Goal: Task Accomplishment & Management: Manage account settings

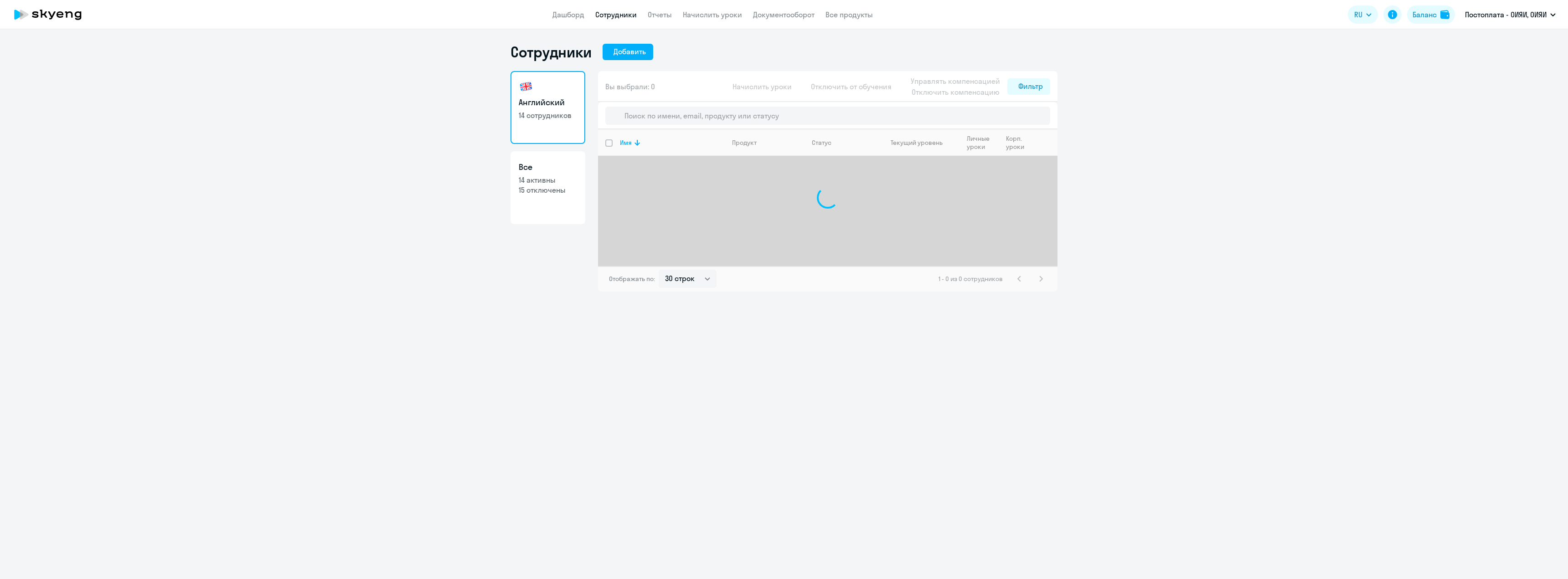
select select "30"
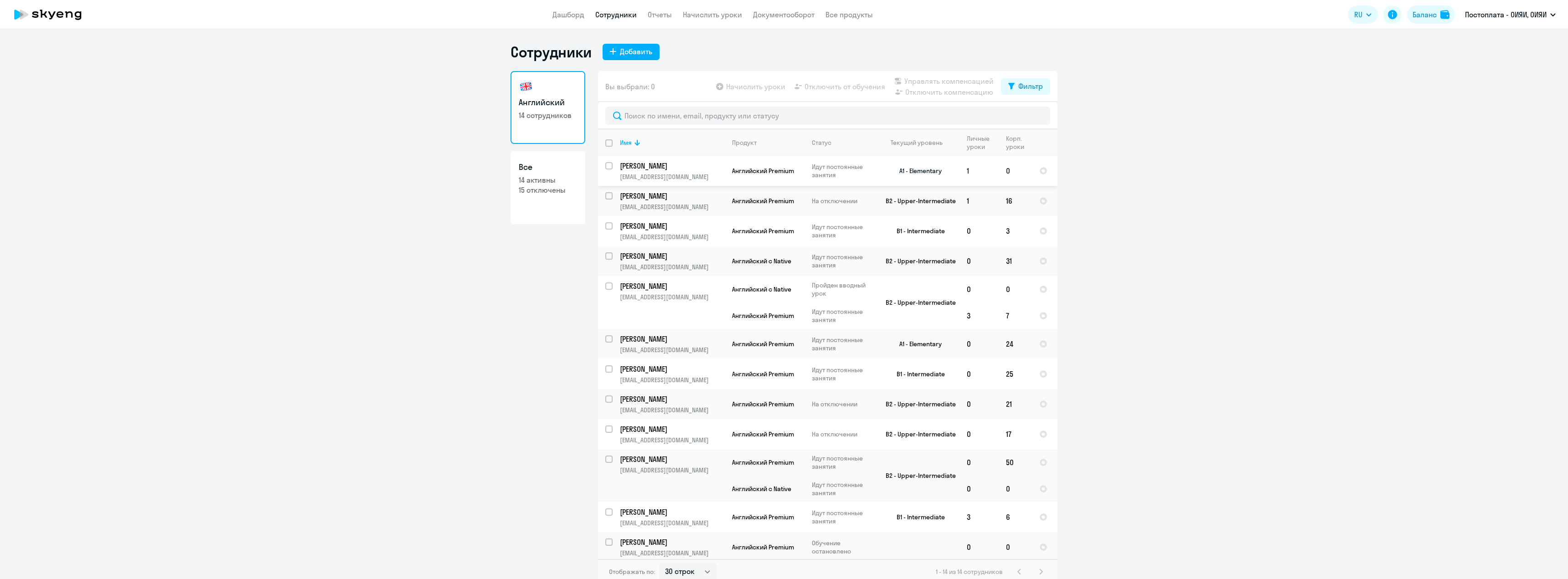
click at [612, 168] on td "[PERSON_NAME] [PERSON_NAME][EMAIL_ADDRESS][DOMAIN_NAME]" at bounding box center [668, 170] width 112 height 30
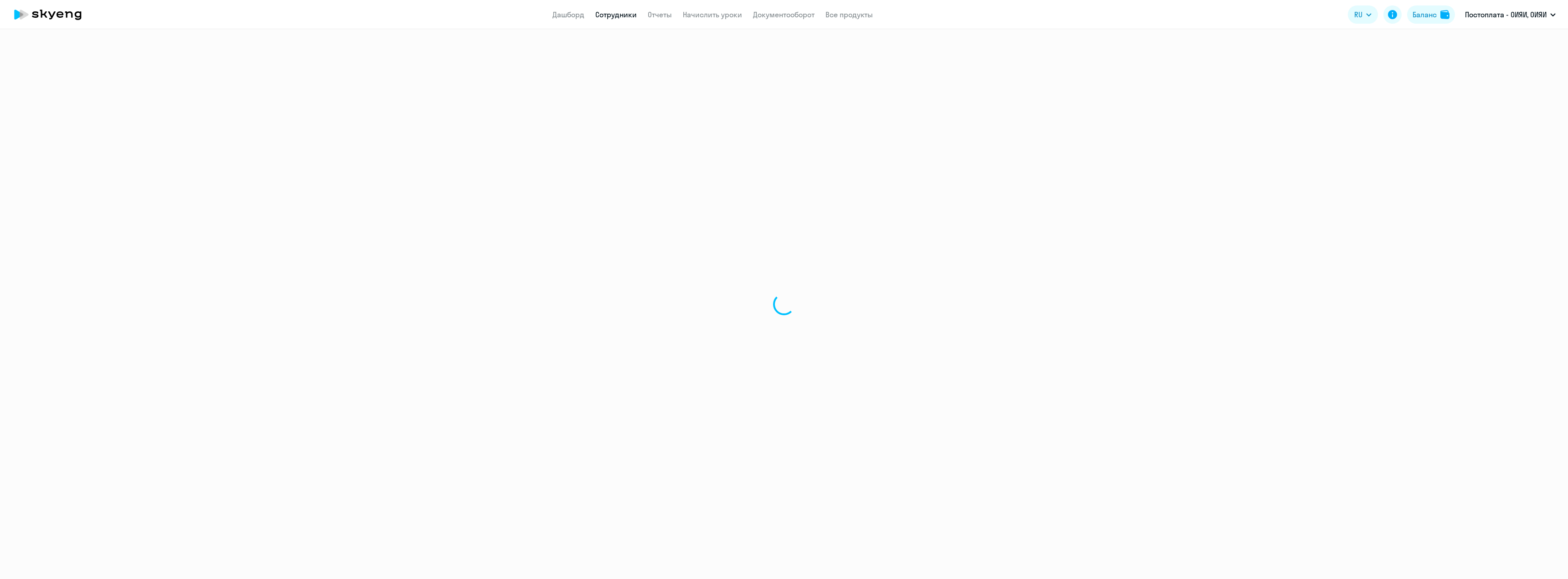
select select "english"
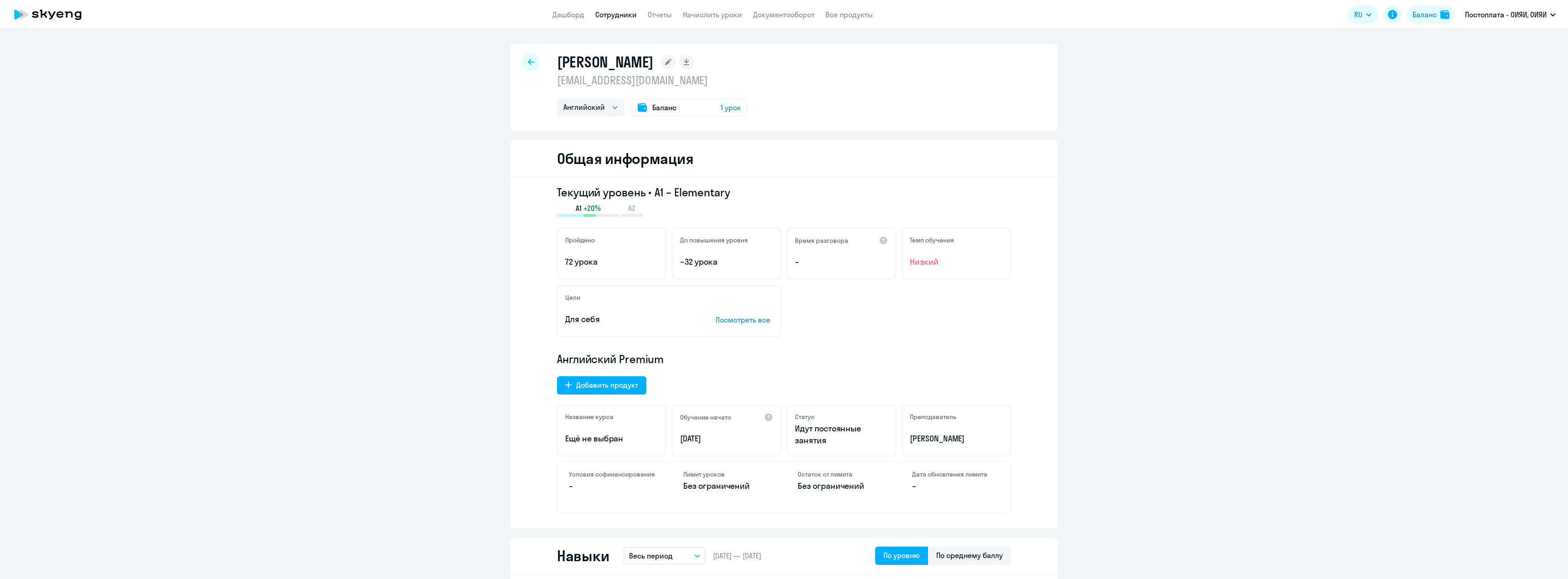
click at [528, 62] on icon at bounding box center [531, 62] width 6 height 6
select select "30"
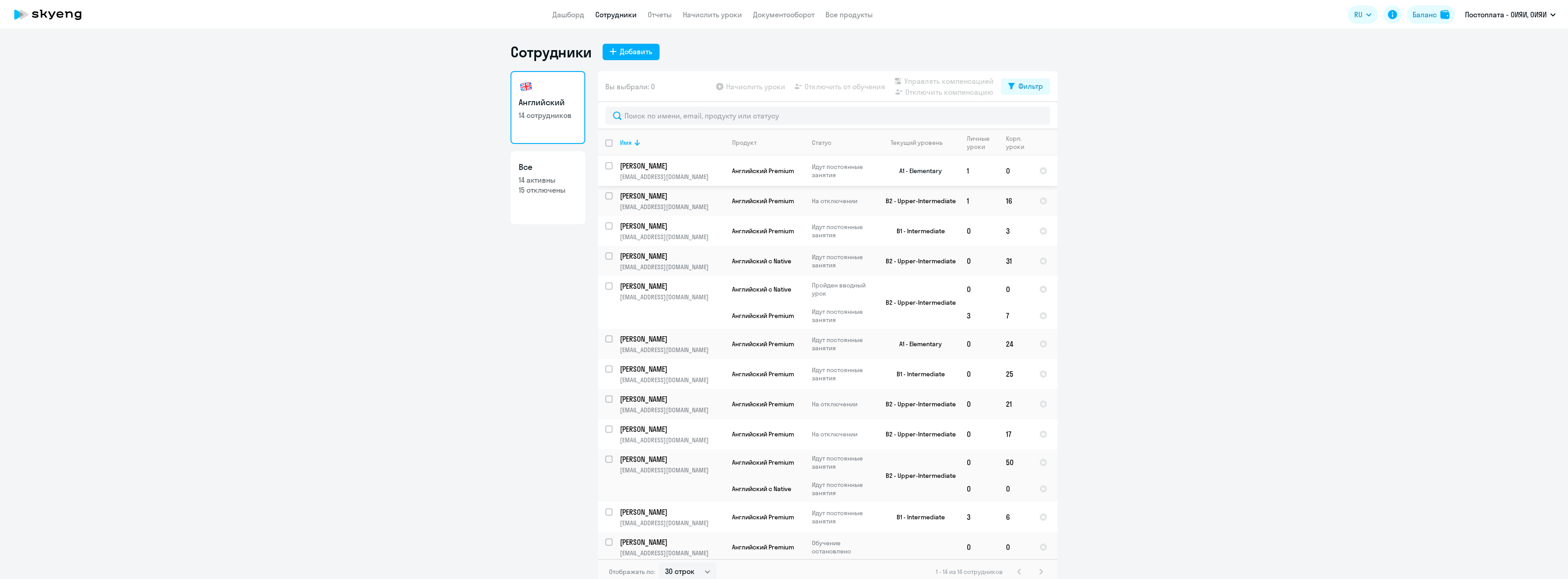
click at [605, 167] on input "select row 39736509" at bounding box center [614, 172] width 18 height 18
checkbox input "true"
click at [761, 86] on span "Начислить уроки" at bounding box center [755, 86] width 59 height 11
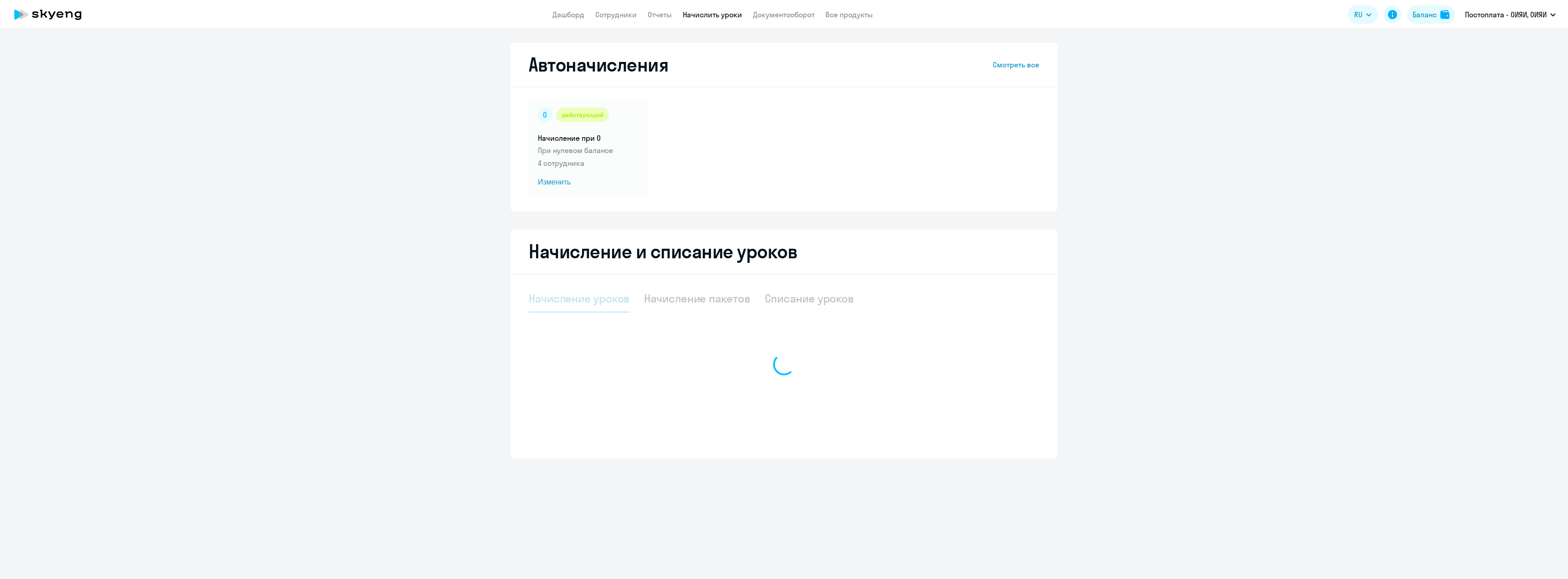
select select "10"
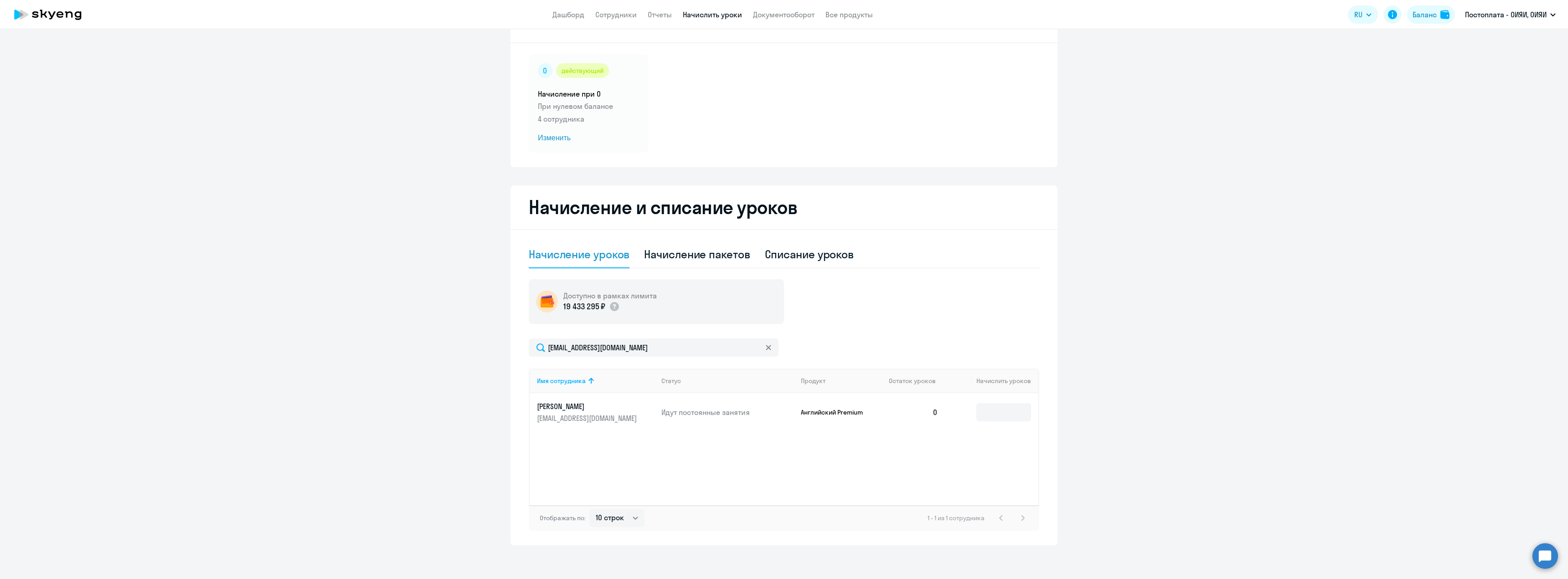
scroll to position [47, 0]
click at [929, 411] on td "0" at bounding box center [913, 409] width 64 height 38
click at [934, 410] on td "0" at bounding box center [913, 409] width 64 height 38
click at [932, 411] on td "0" at bounding box center [913, 409] width 64 height 38
click at [934, 409] on td "0" at bounding box center [913, 409] width 64 height 38
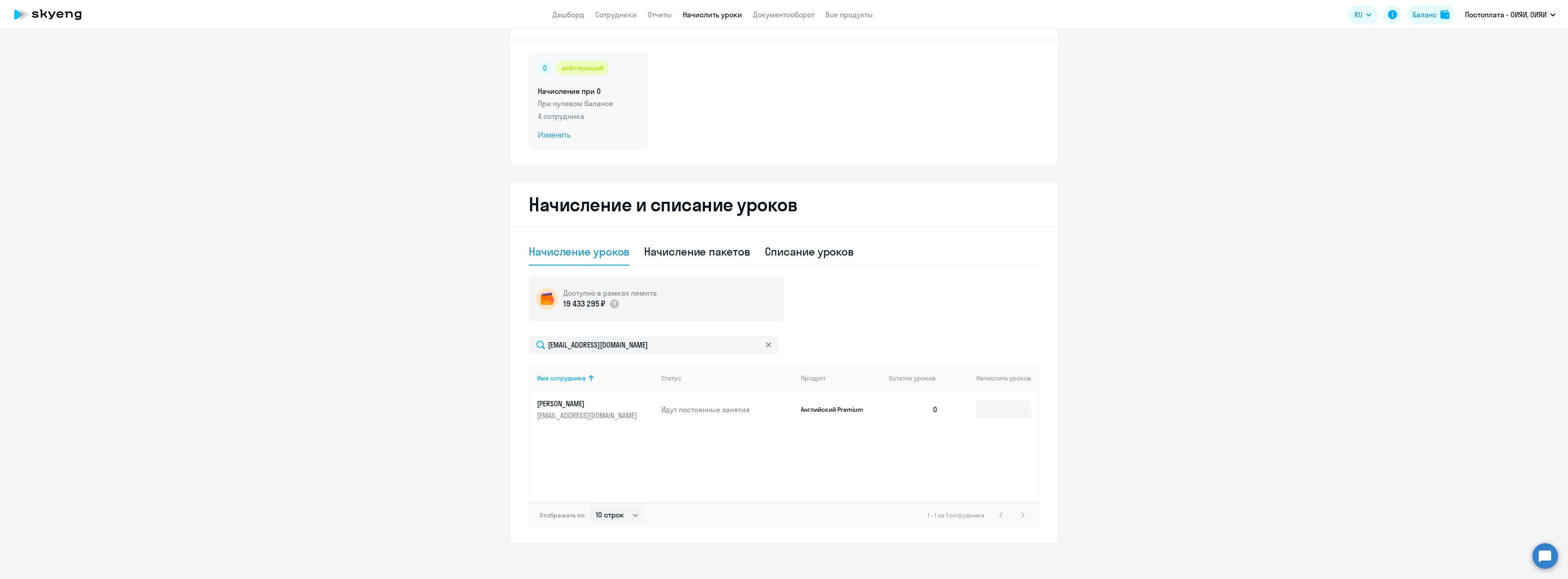
click at [545, 68] on circle at bounding box center [545, 68] width 15 height 15
click at [544, 68] on circle at bounding box center [545, 68] width 15 height 15
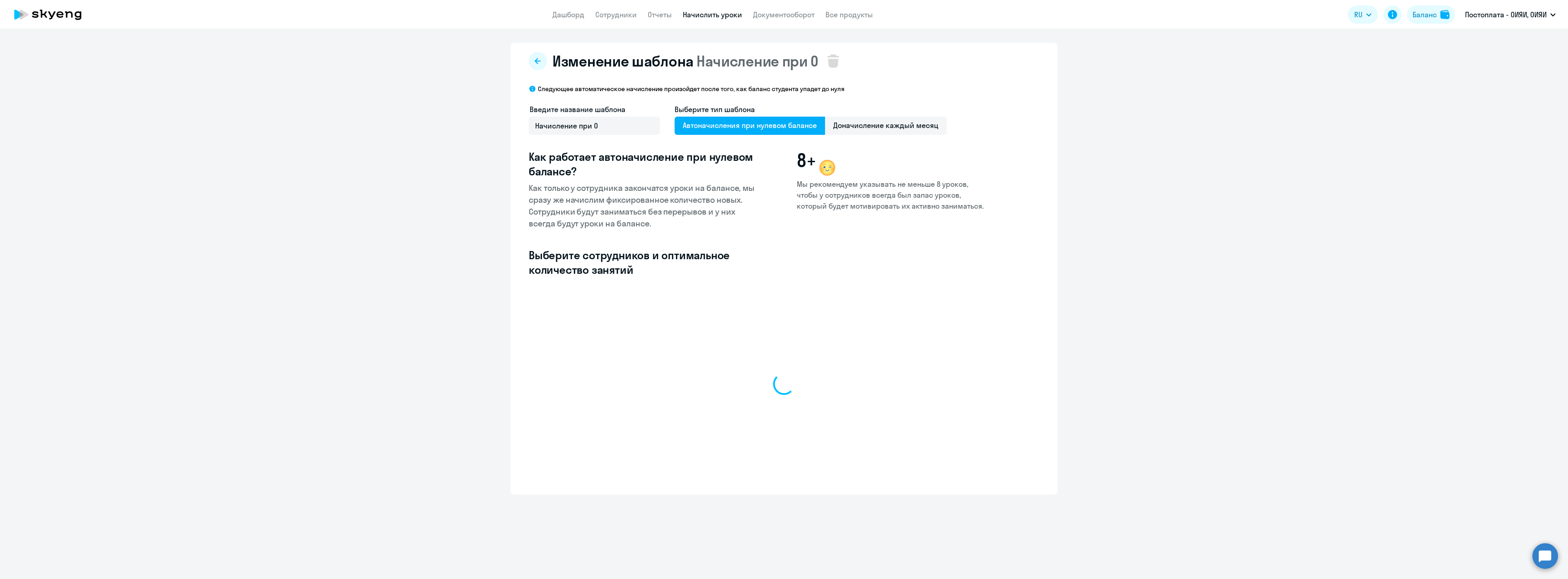
select select "10"
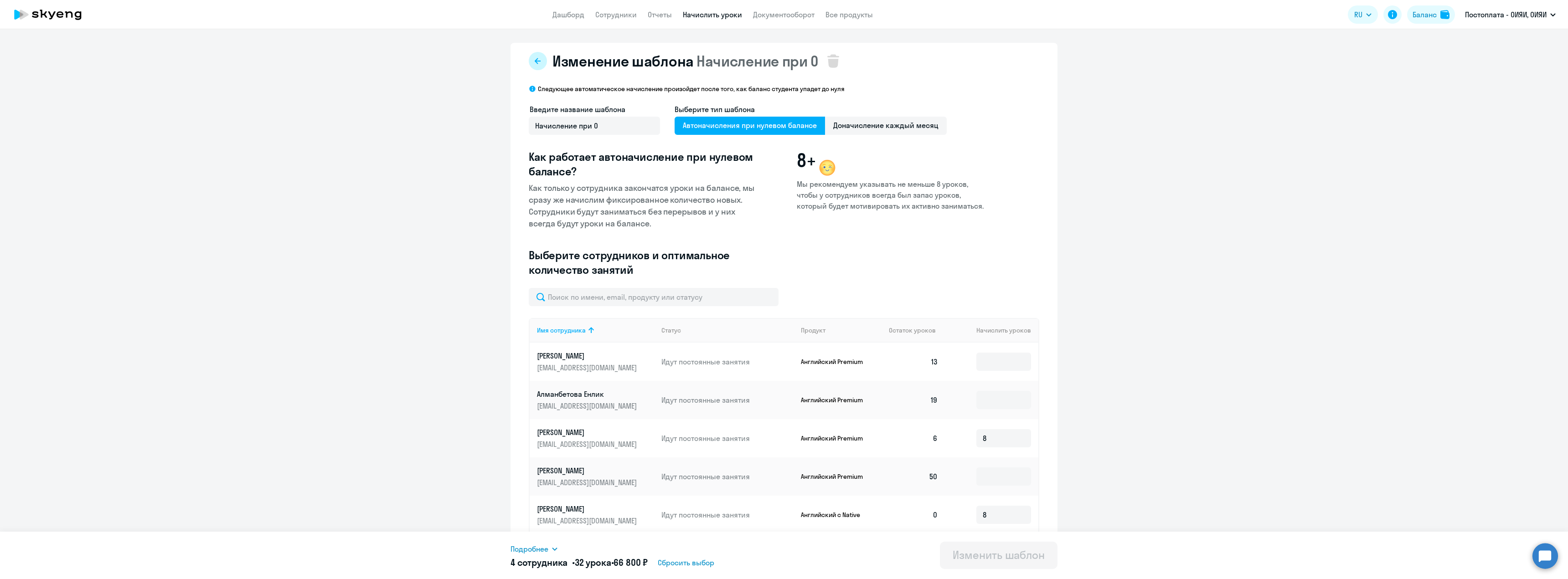
click at [534, 64] on icon at bounding box center [538, 61] width 7 height 7
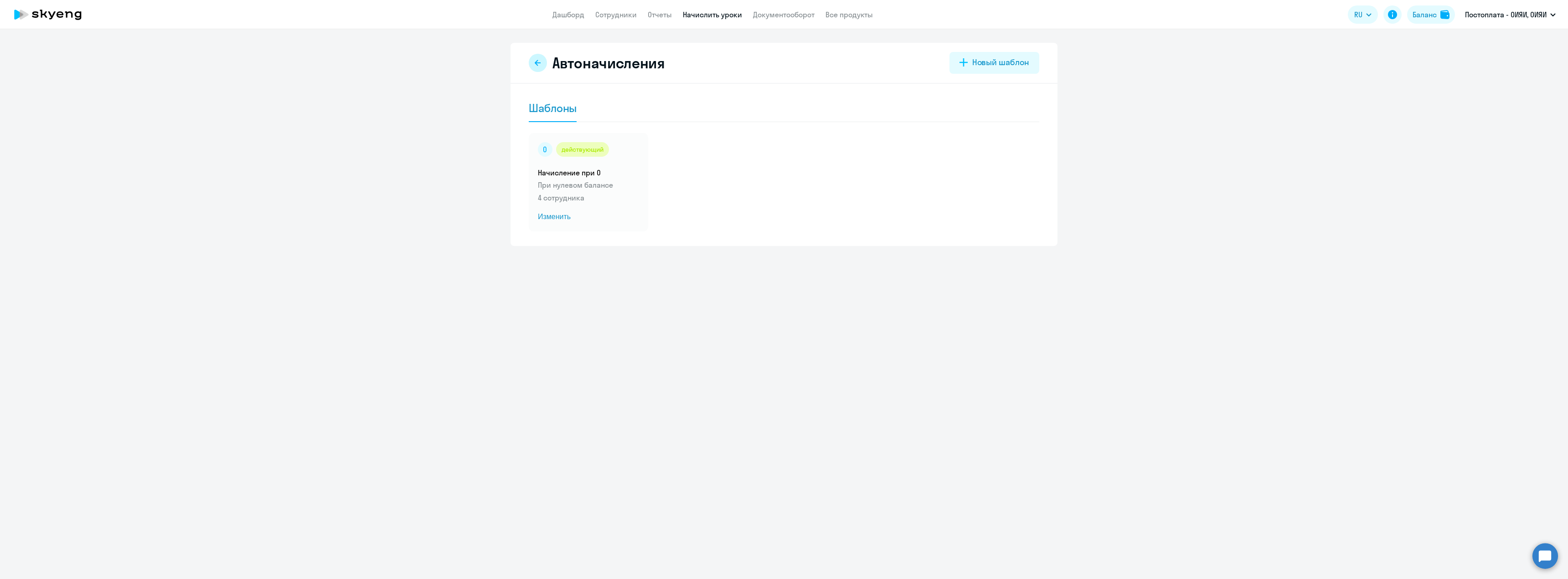
click at [534, 63] on icon at bounding box center [537, 63] width 6 height 6
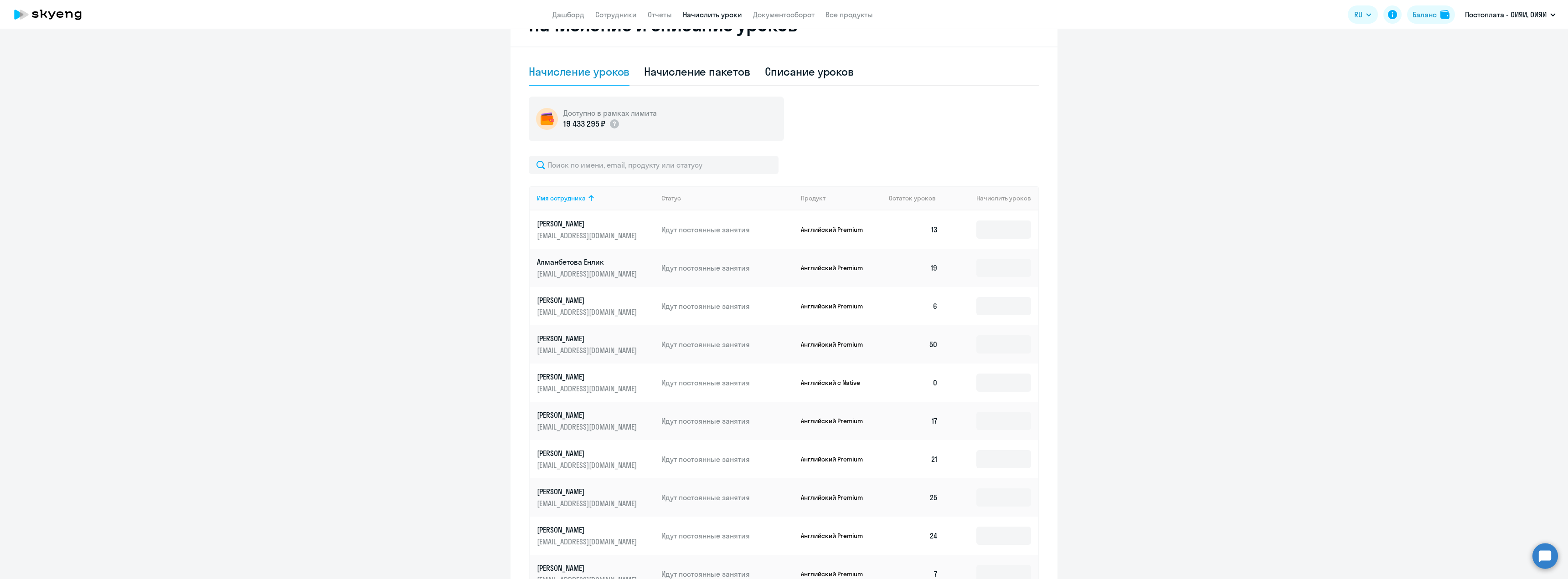
scroll to position [317, 0]
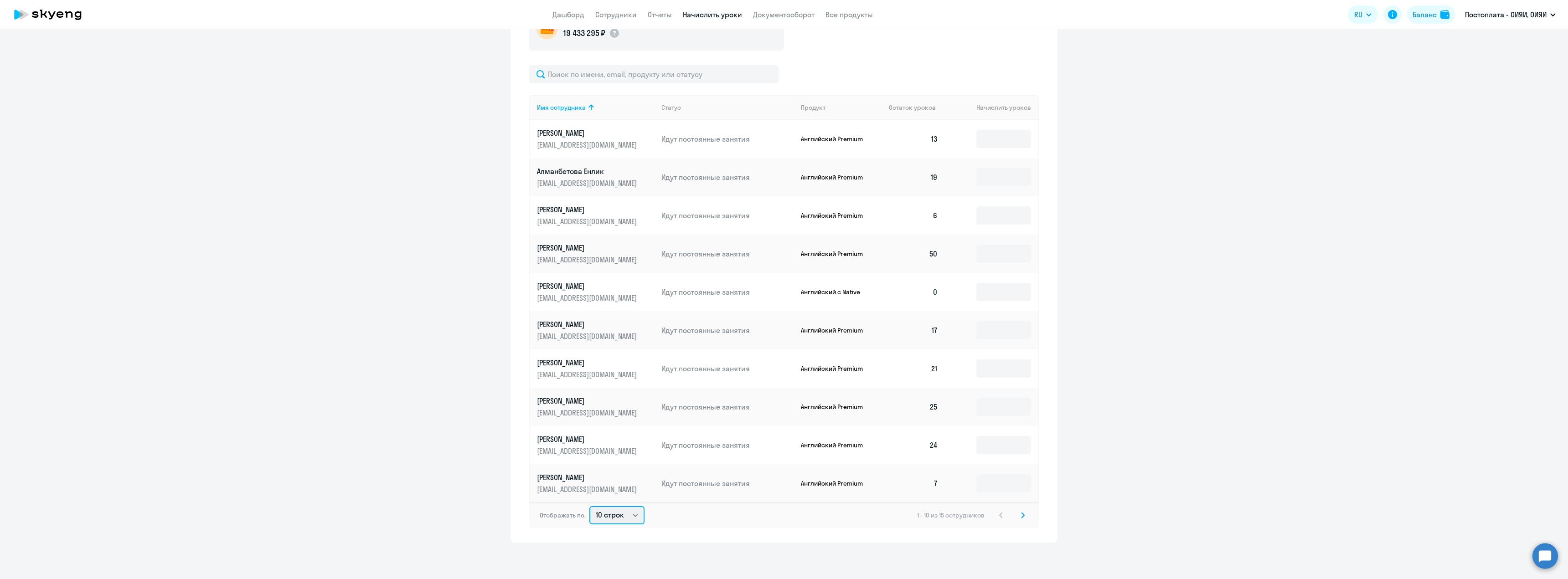
click at [623, 516] on select "10 строк 30 строк 50 строк" at bounding box center [617, 515] width 55 height 18
select select "30"
click at [589, 506] on select "10 строк 30 строк 50 строк" at bounding box center [617, 515] width 55 height 18
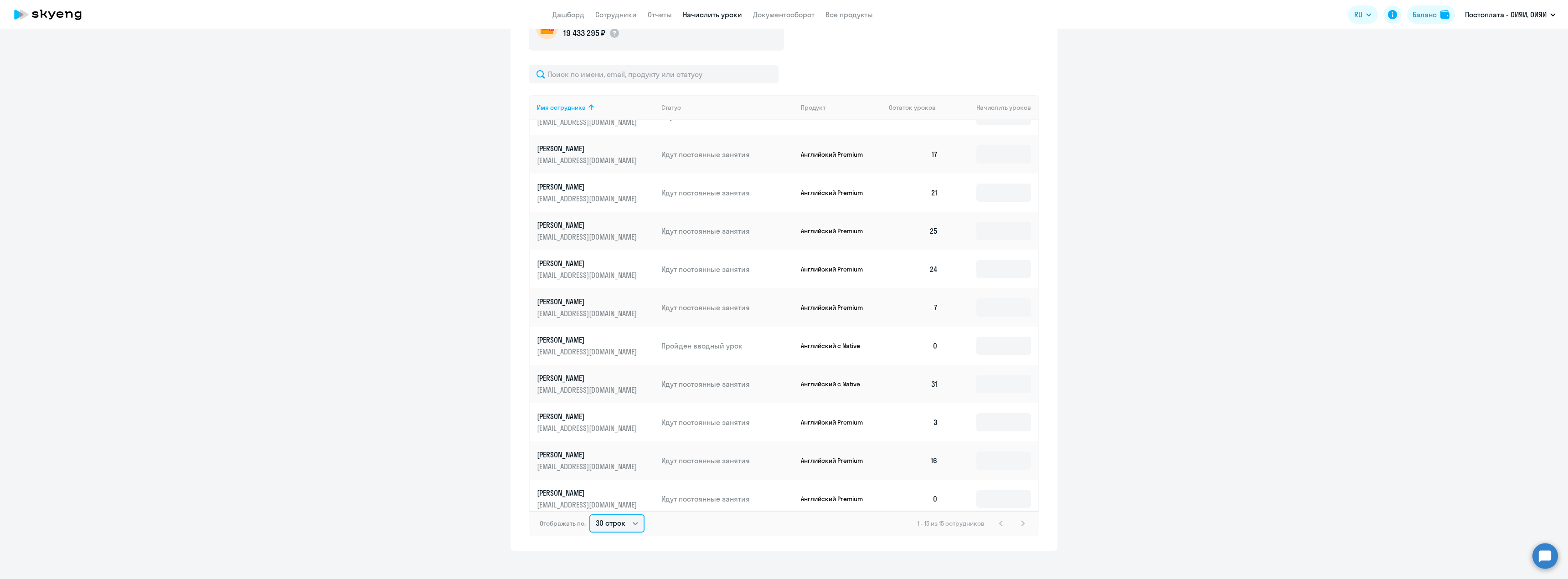
scroll to position [183, 0]
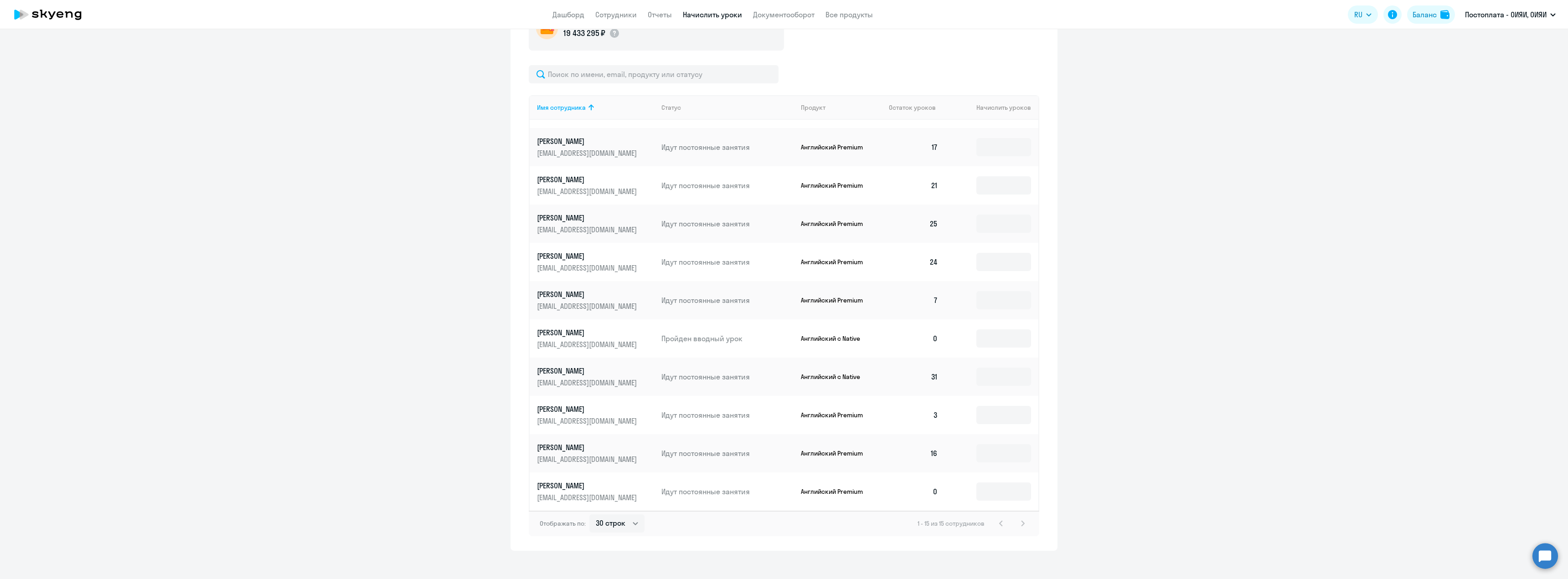
click at [927, 492] on td "0" at bounding box center [913, 491] width 64 height 38
click at [926, 489] on td "0" at bounding box center [913, 491] width 64 height 38
click at [1003, 110] on th "Начислить уроков" at bounding box center [992, 108] width 93 height 24
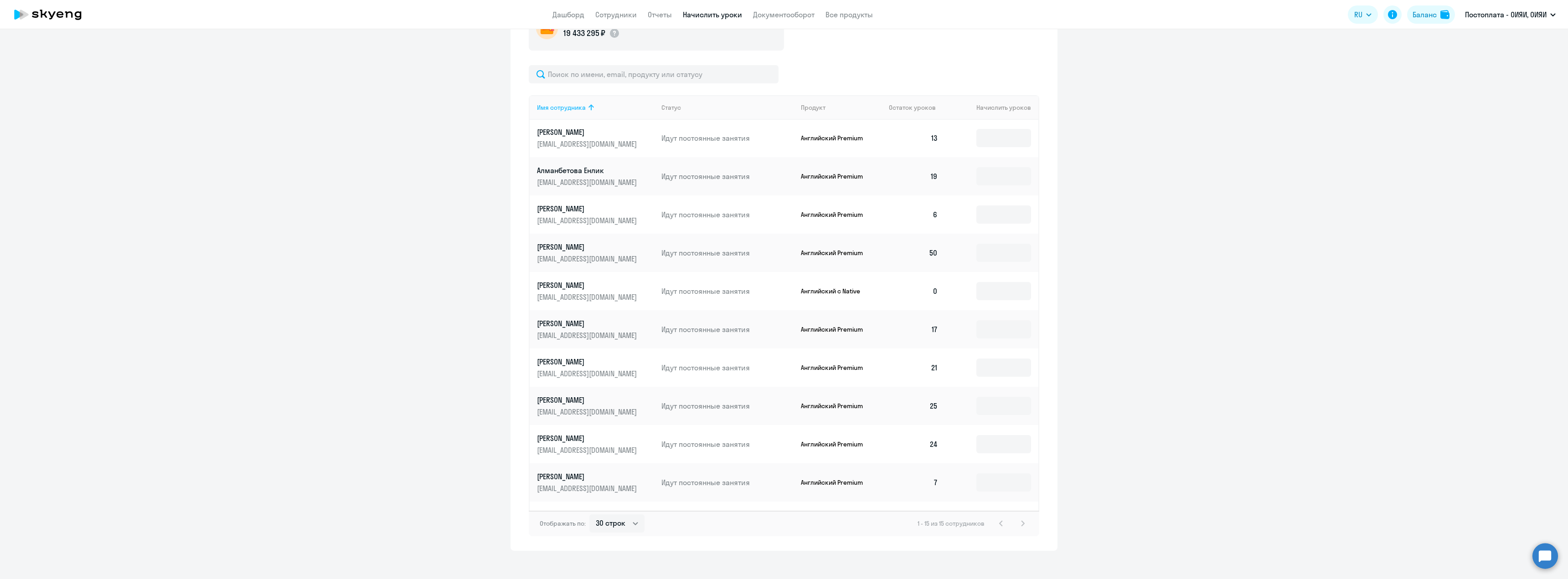
scroll to position [0, 0]
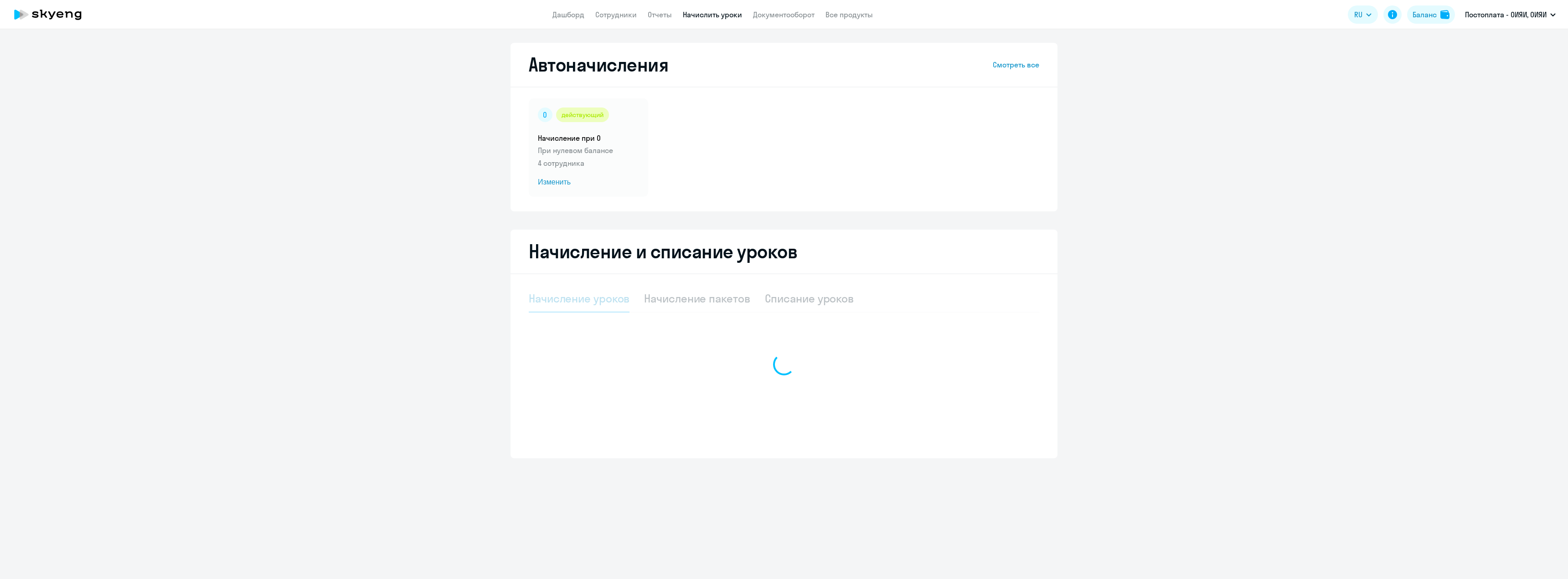
select select "10"
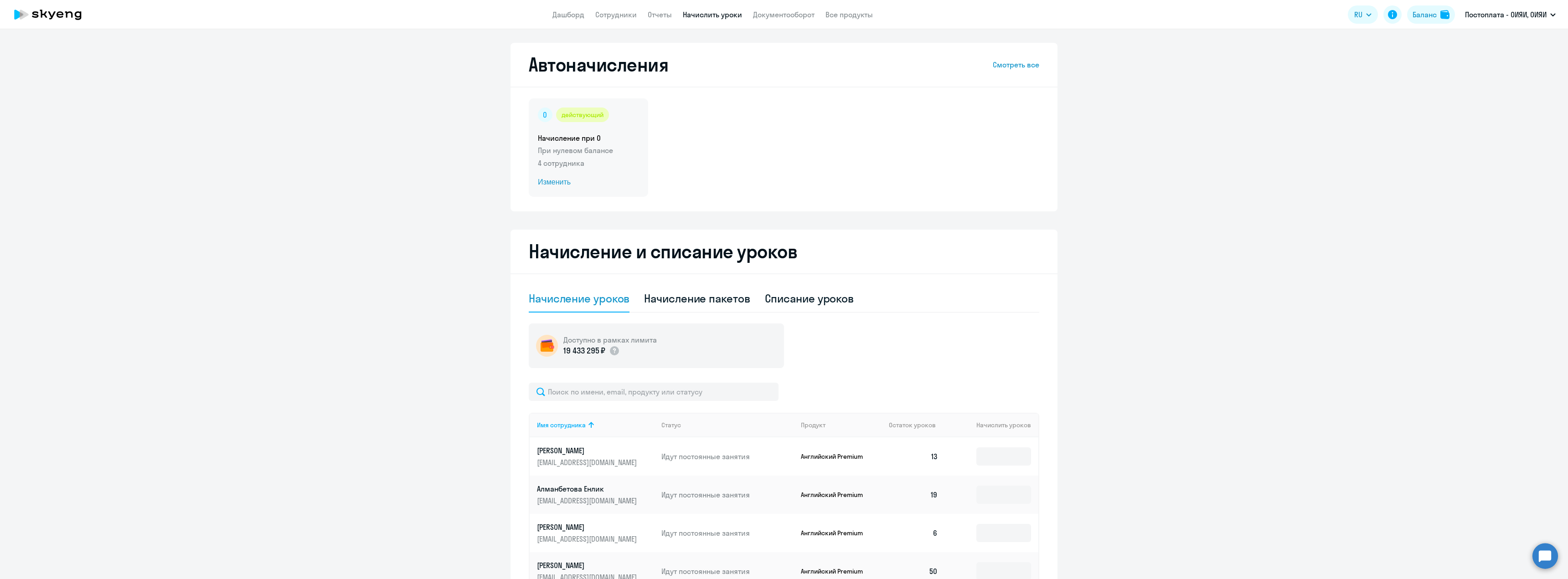
click at [551, 182] on span "Изменить" at bounding box center [589, 182] width 101 height 11
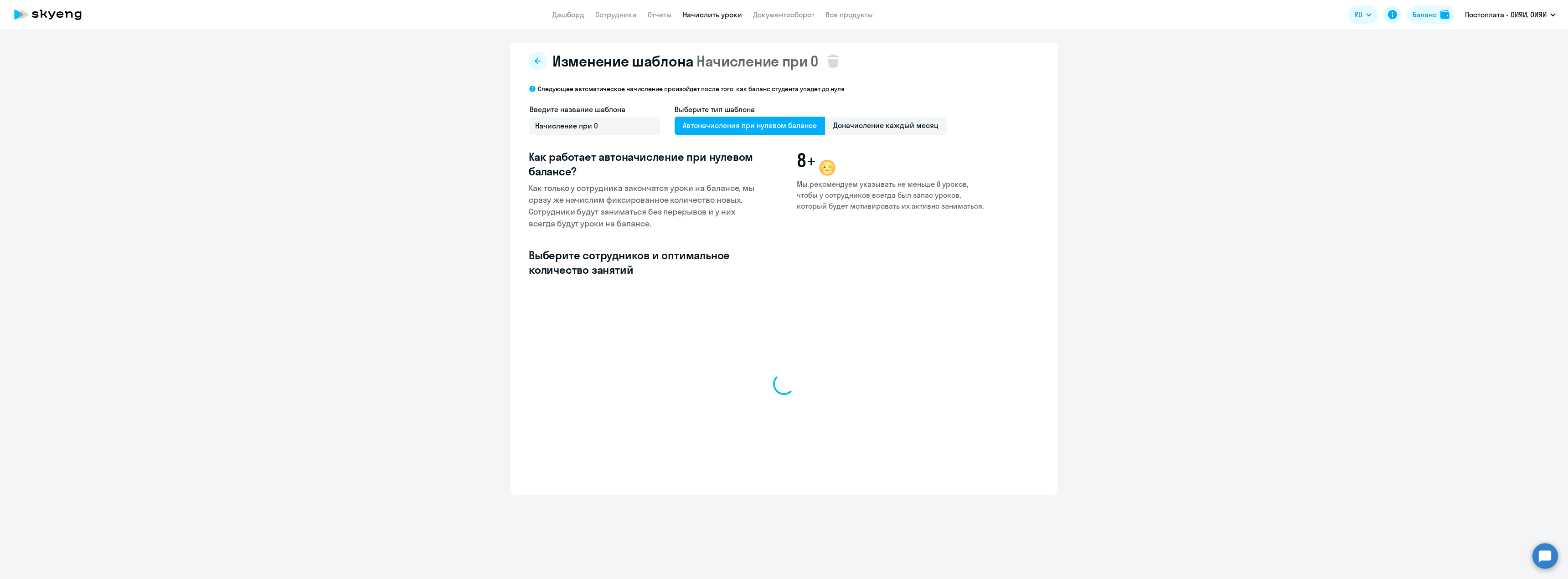
select select "10"
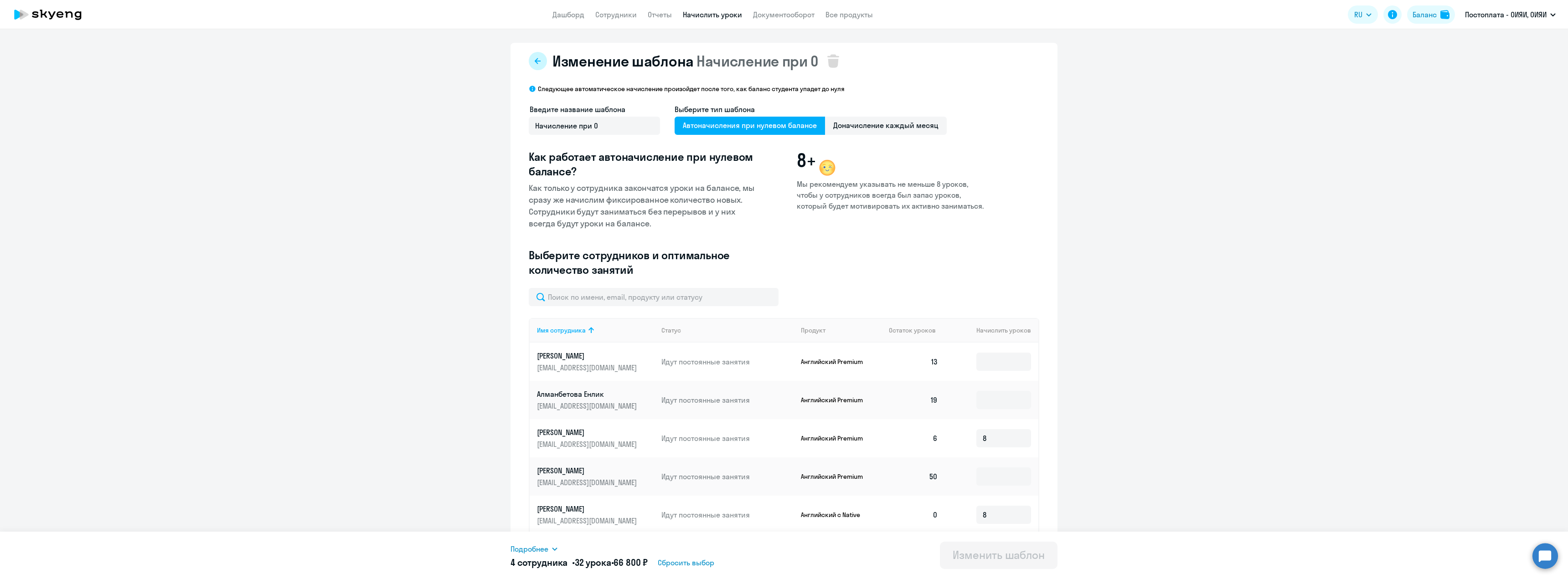
click at [534, 59] on icon at bounding box center [538, 61] width 7 height 7
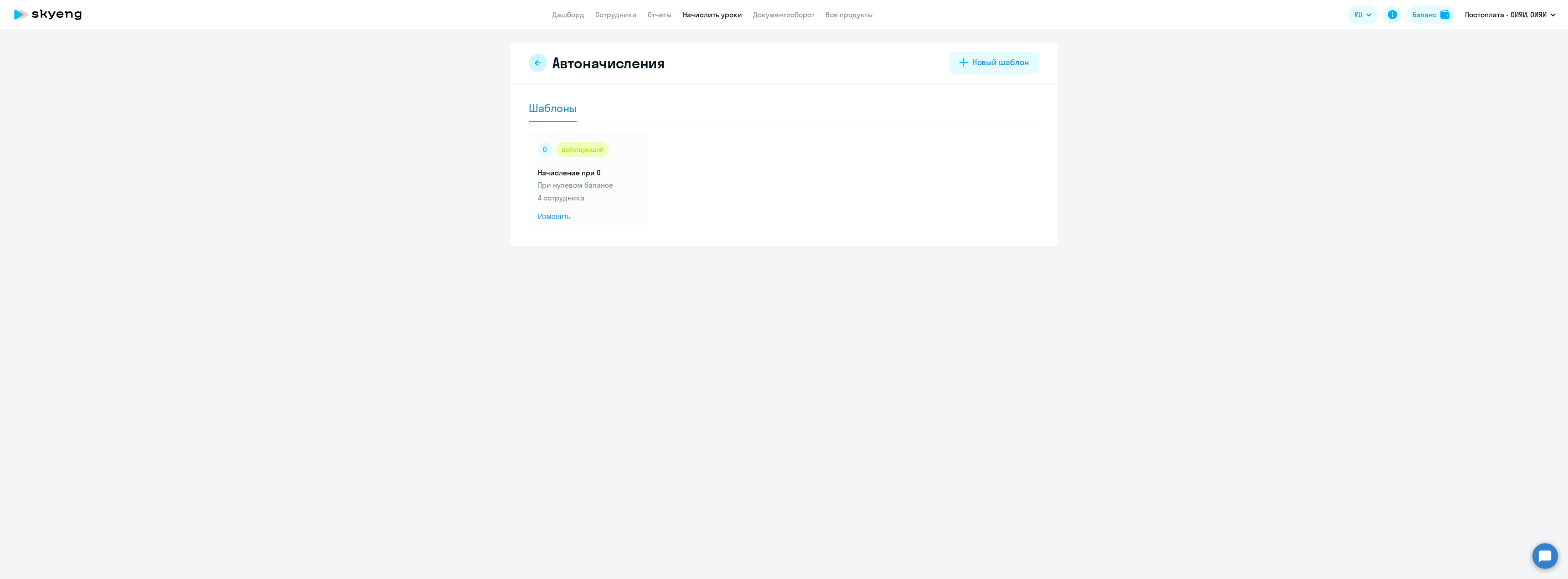
click at [534, 60] on icon at bounding box center [538, 63] width 7 height 7
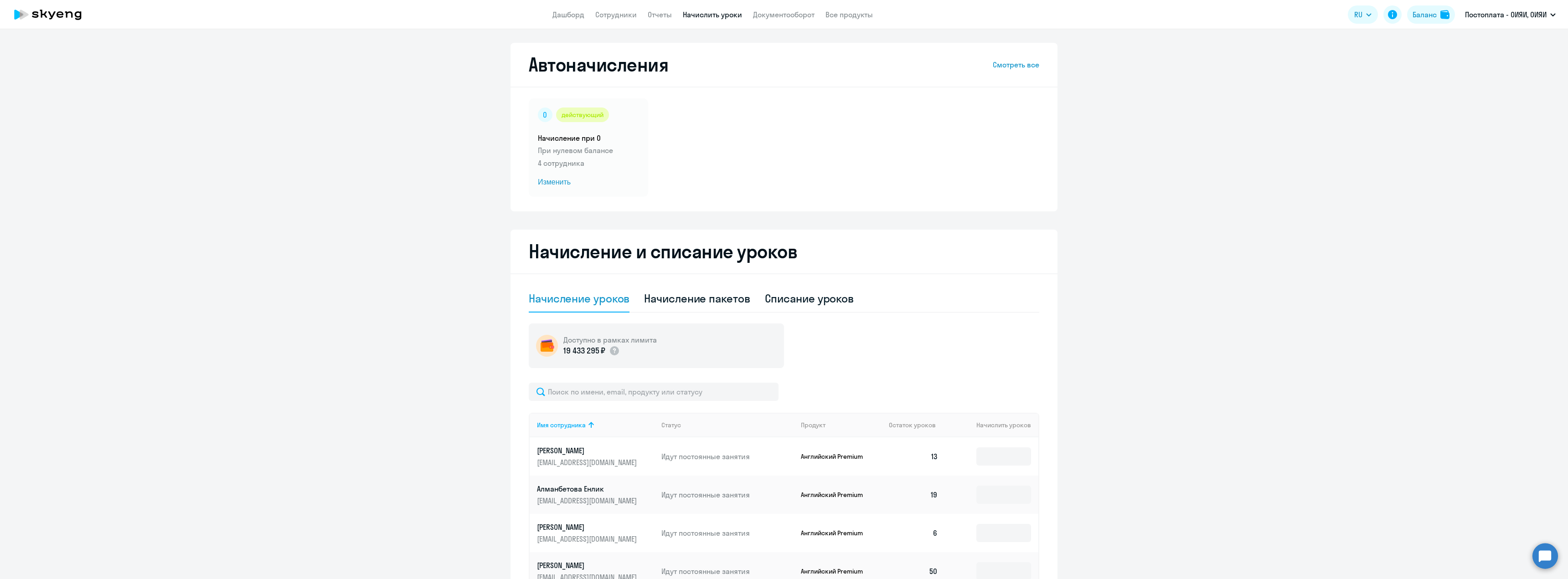
click at [698, 15] on link "Начислить уроки" at bounding box center [712, 14] width 59 height 9
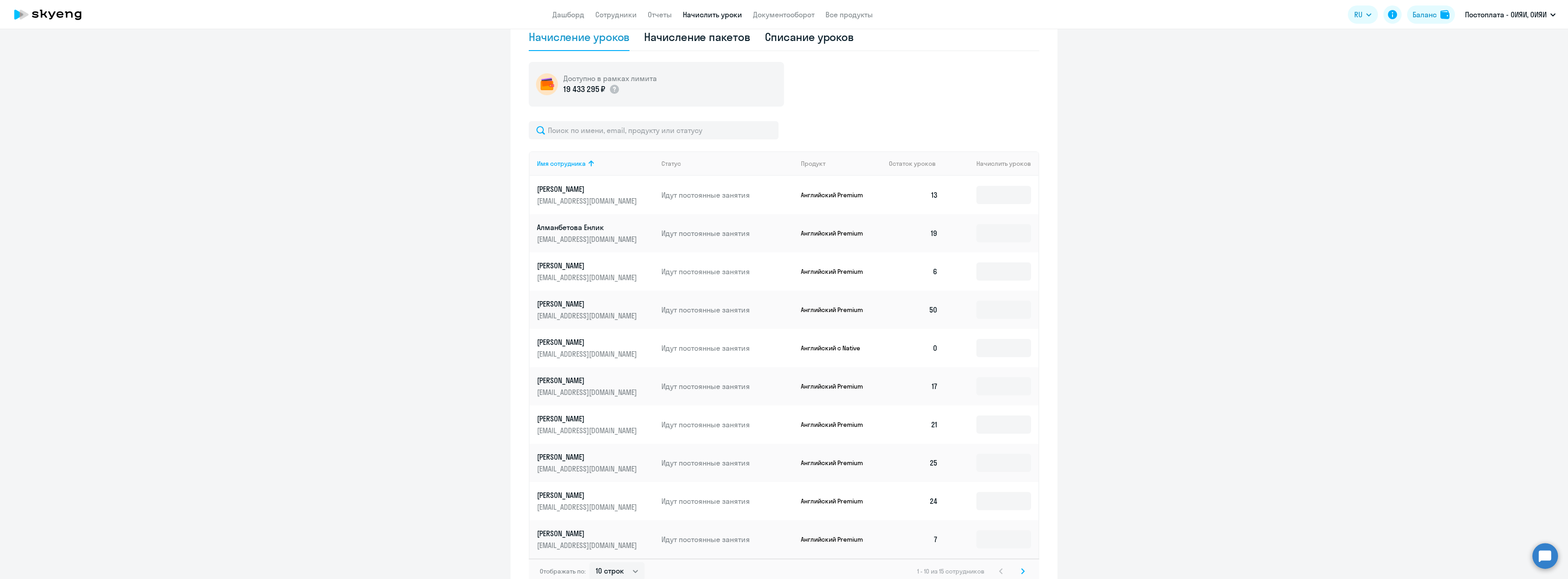
scroll to position [317, 0]
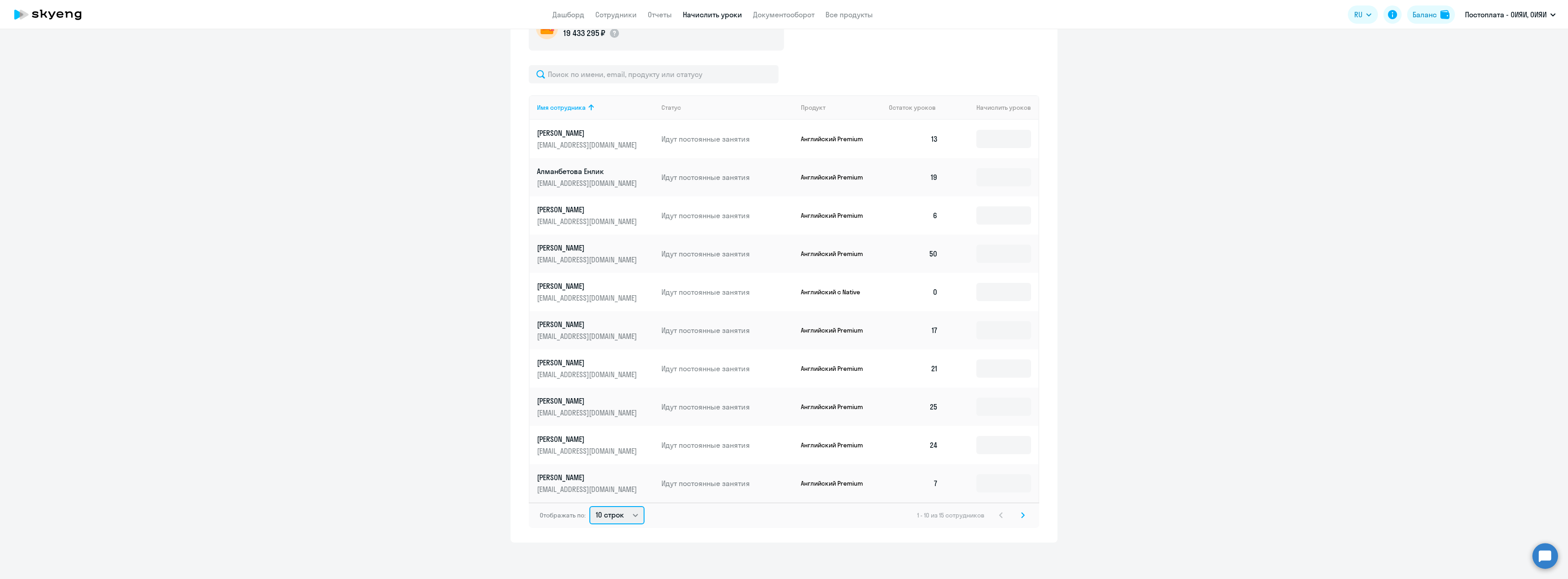
click at [606, 514] on select "10 строк 30 строк 50 строк" at bounding box center [617, 515] width 55 height 18
select select "30"
click at [589, 506] on select "10 строк 30 строк 50 строк" at bounding box center [617, 515] width 55 height 18
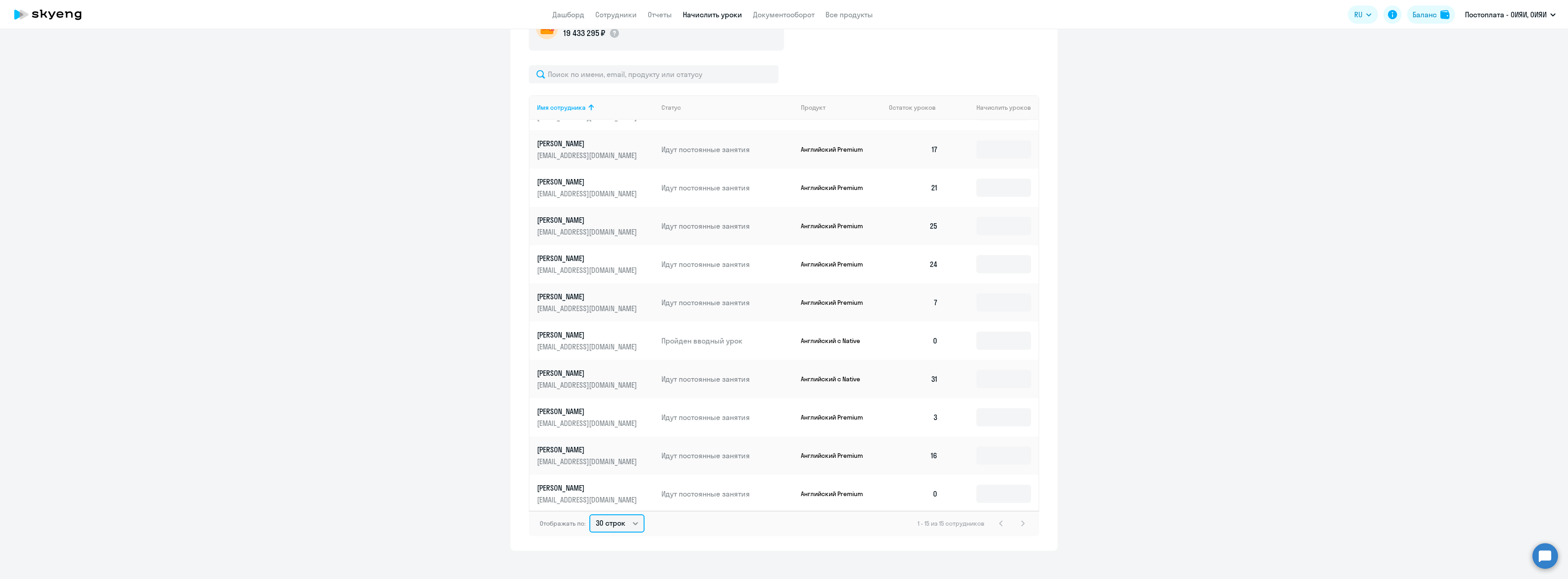
scroll to position [183, 0]
click at [925, 493] on td "0" at bounding box center [913, 491] width 64 height 38
click at [928, 492] on td "0" at bounding box center [913, 491] width 64 height 38
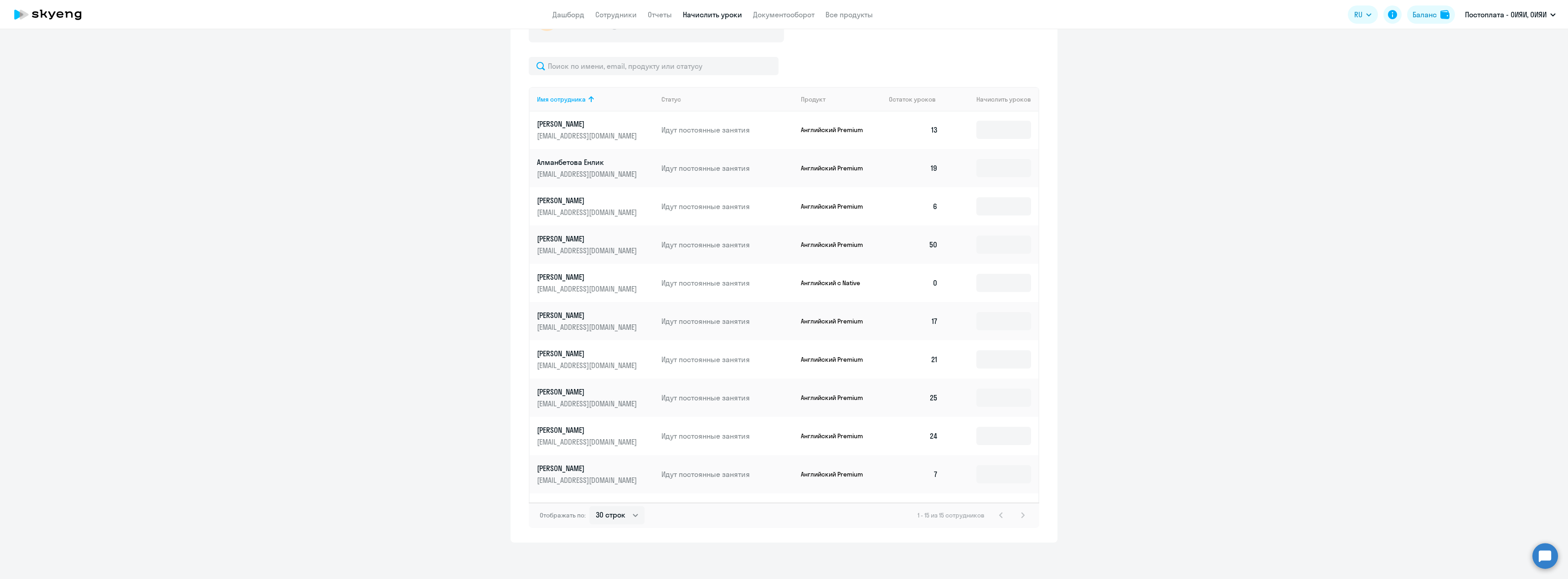
scroll to position [0, 0]
click at [555, 14] on link "Дашборд" at bounding box center [569, 14] width 32 height 9
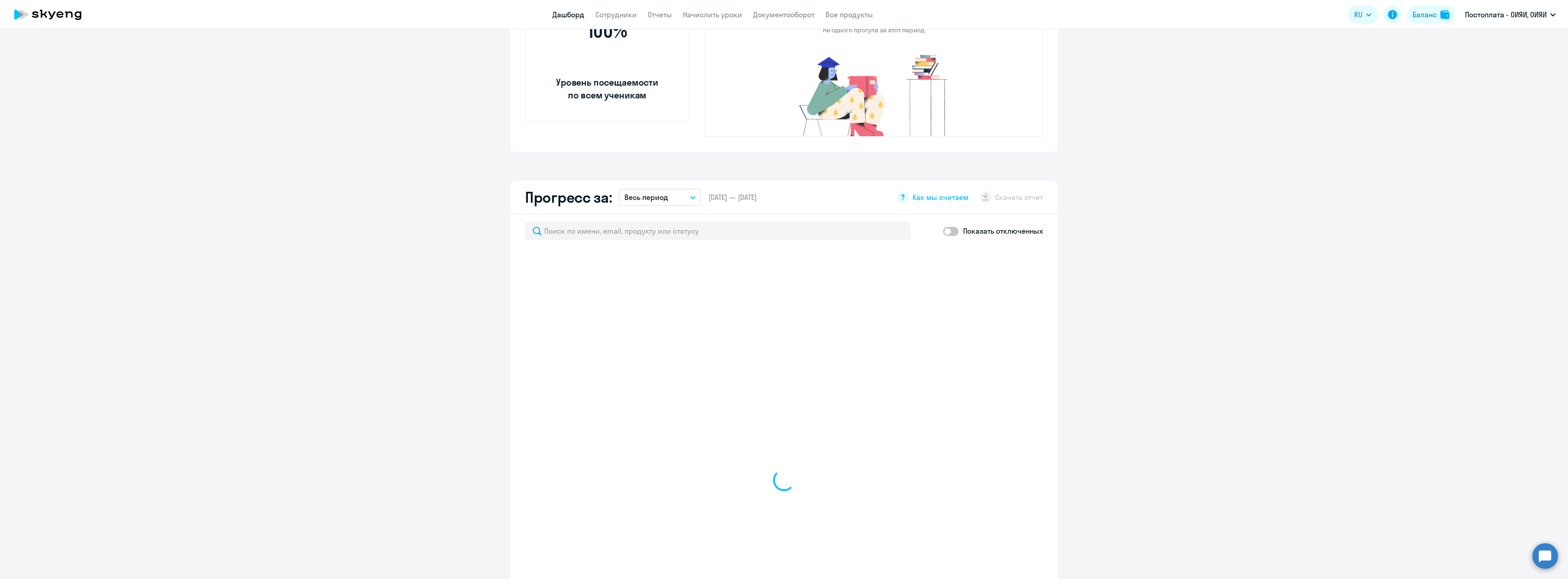
scroll to position [389, 0]
select select "30"
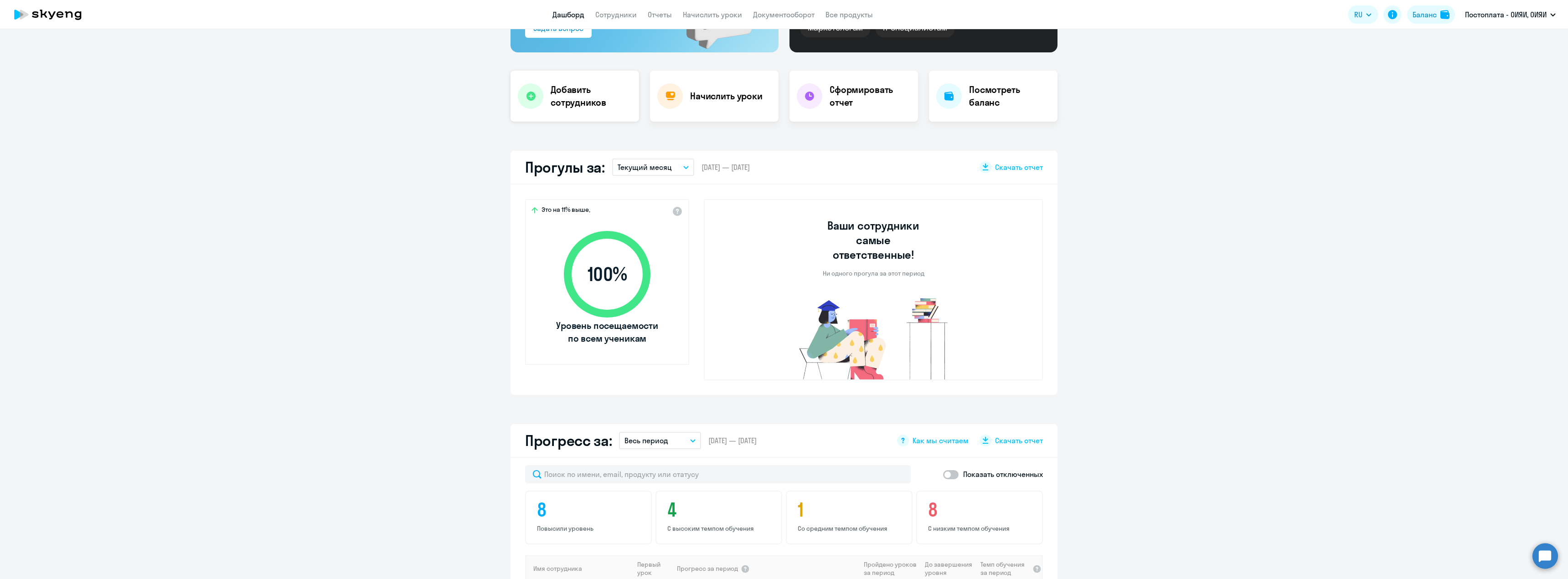
scroll to position [105, 0]
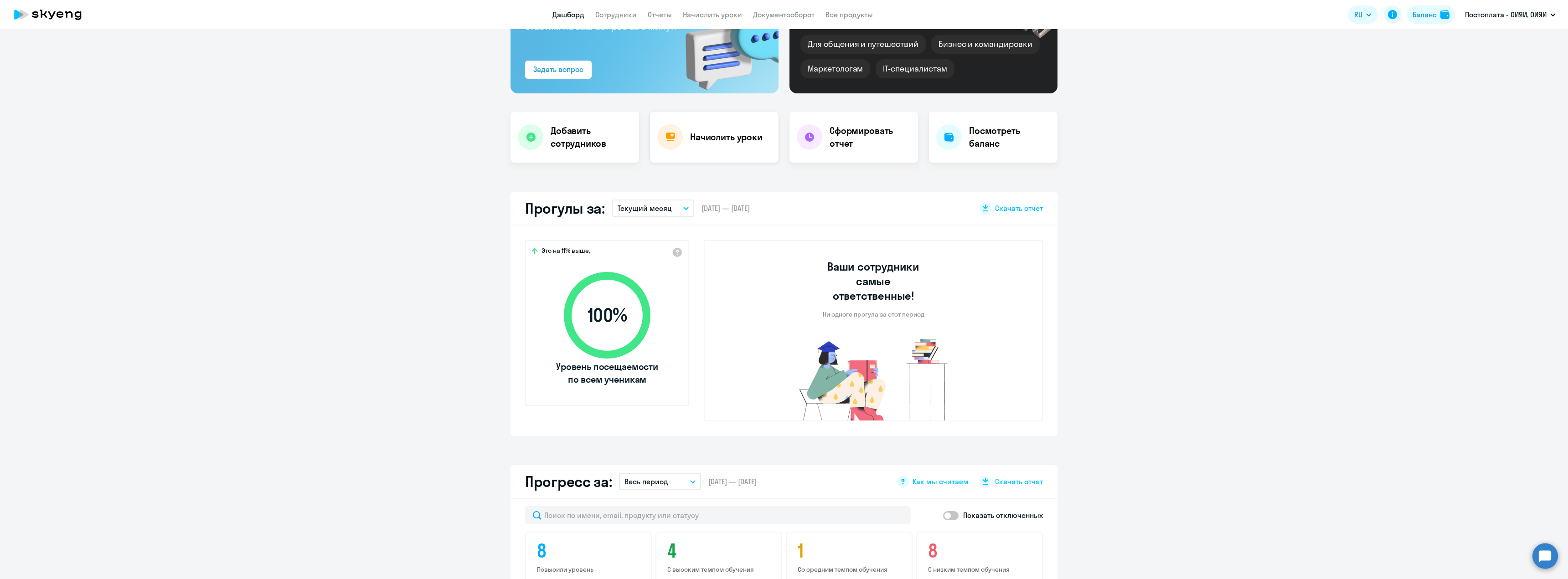
click at [733, 138] on h4 "Начислить уроки" at bounding box center [726, 137] width 72 height 13
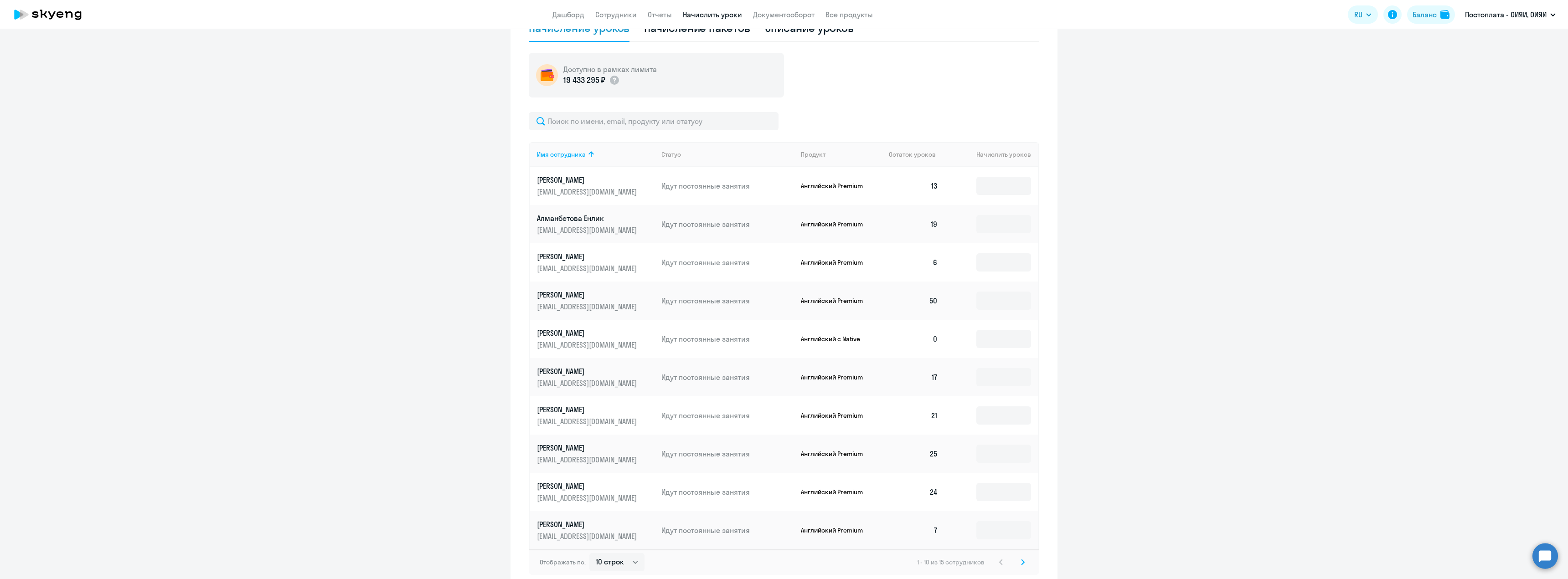
scroll to position [317, 0]
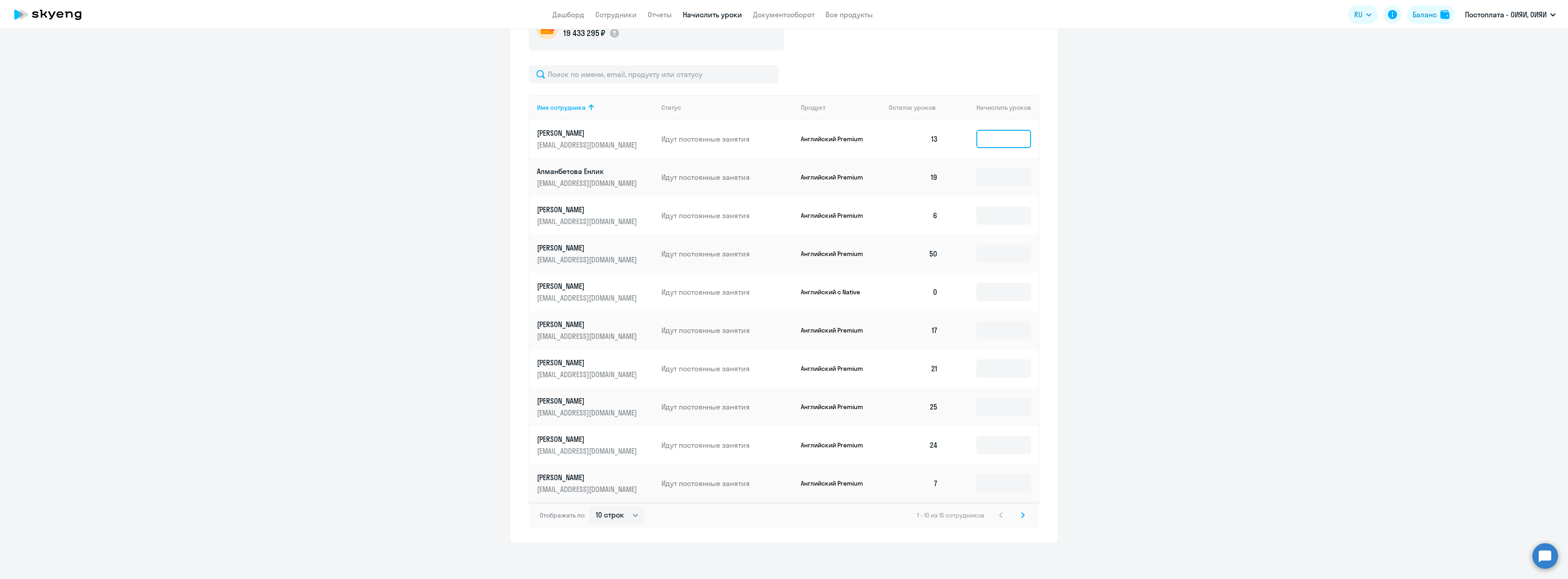
click at [995, 140] on input at bounding box center [1004, 139] width 55 height 18
click at [609, 516] on select "10 строк 30 строк 50 строк" at bounding box center [617, 515] width 55 height 18
select select "30"
click at [589, 506] on select "10 строк 30 строк 50 строк" at bounding box center [617, 515] width 55 height 18
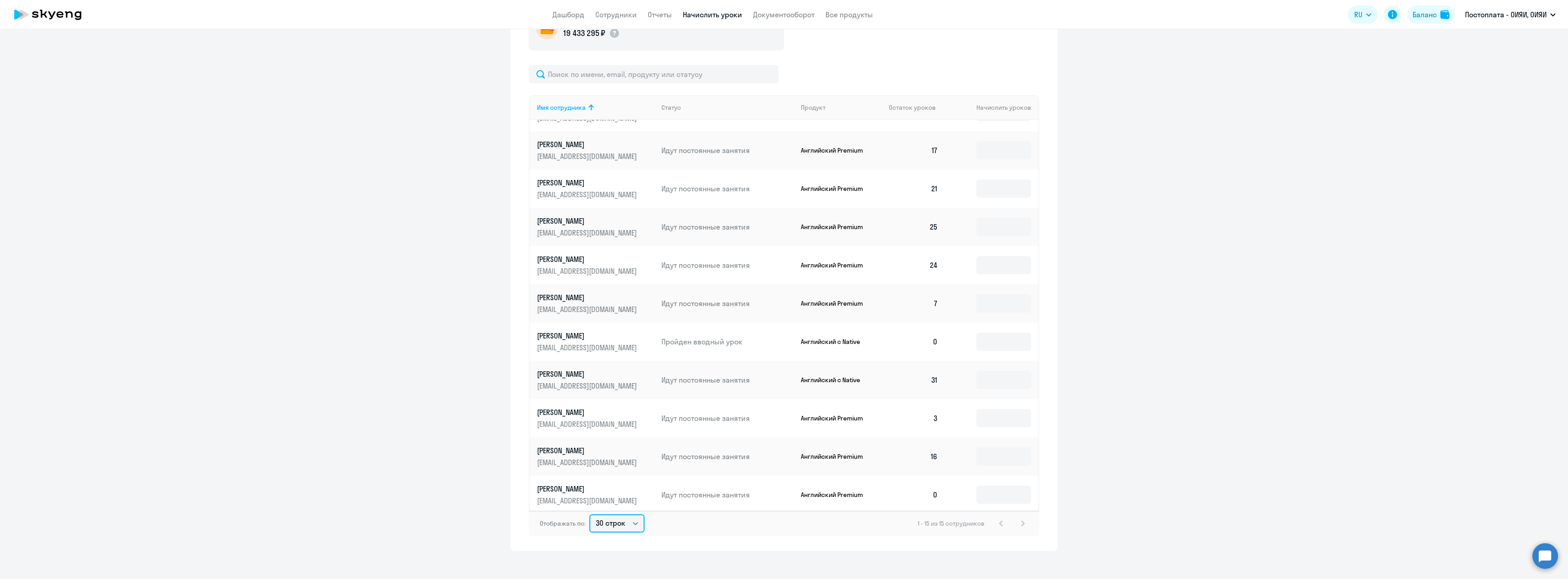
scroll to position [183, 0]
click at [1008, 492] on input at bounding box center [1004, 491] width 55 height 18
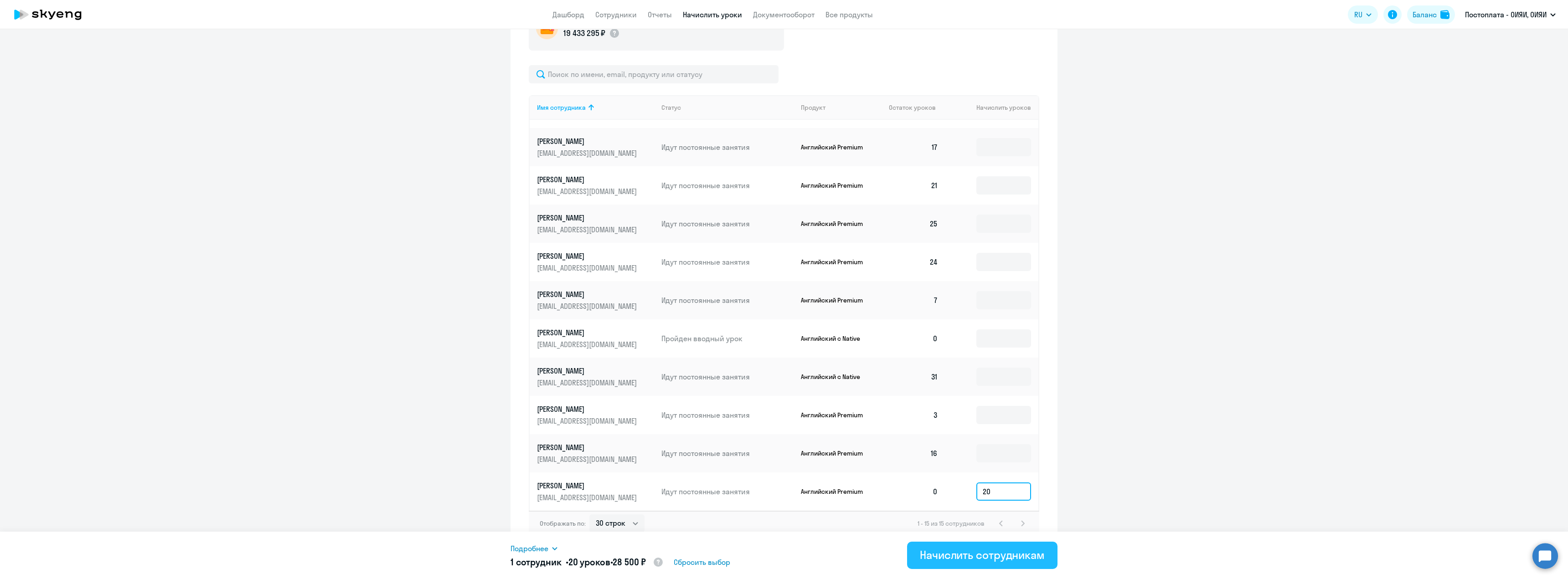
type input "20"
click at [1011, 560] on div "Начислить сотрудникам" at bounding box center [982, 555] width 125 height 15
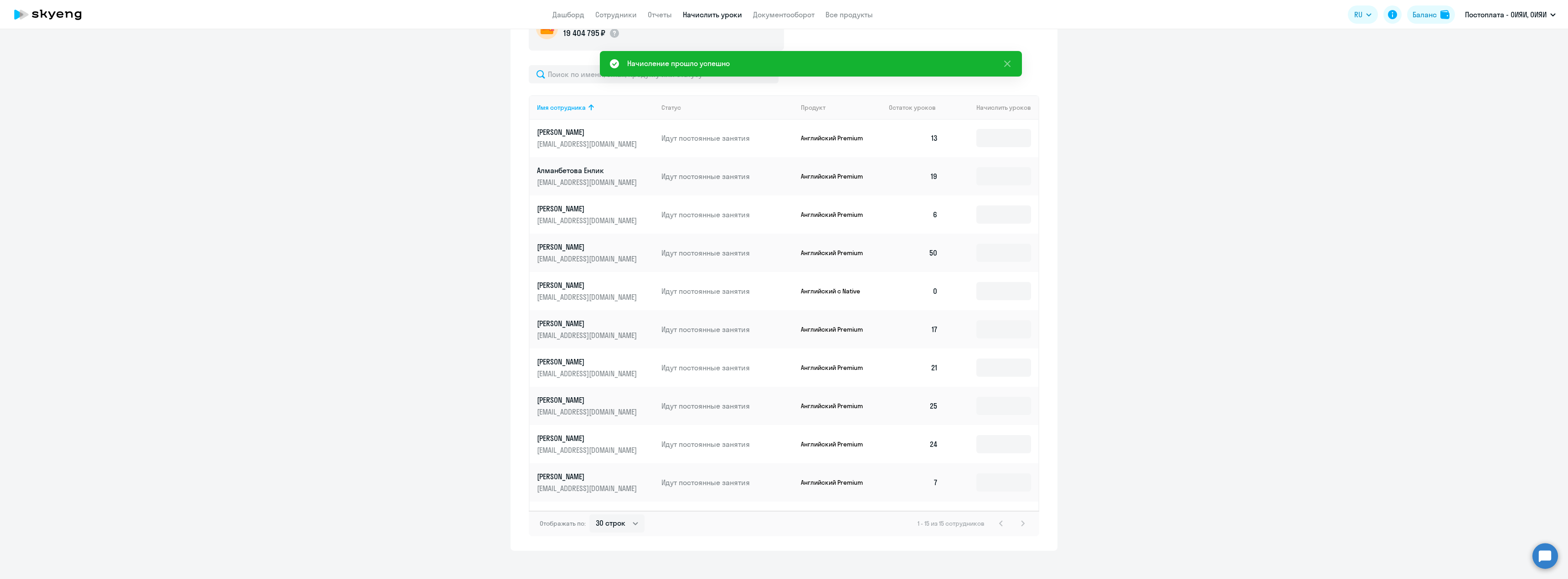
scroll to position [0, 0]
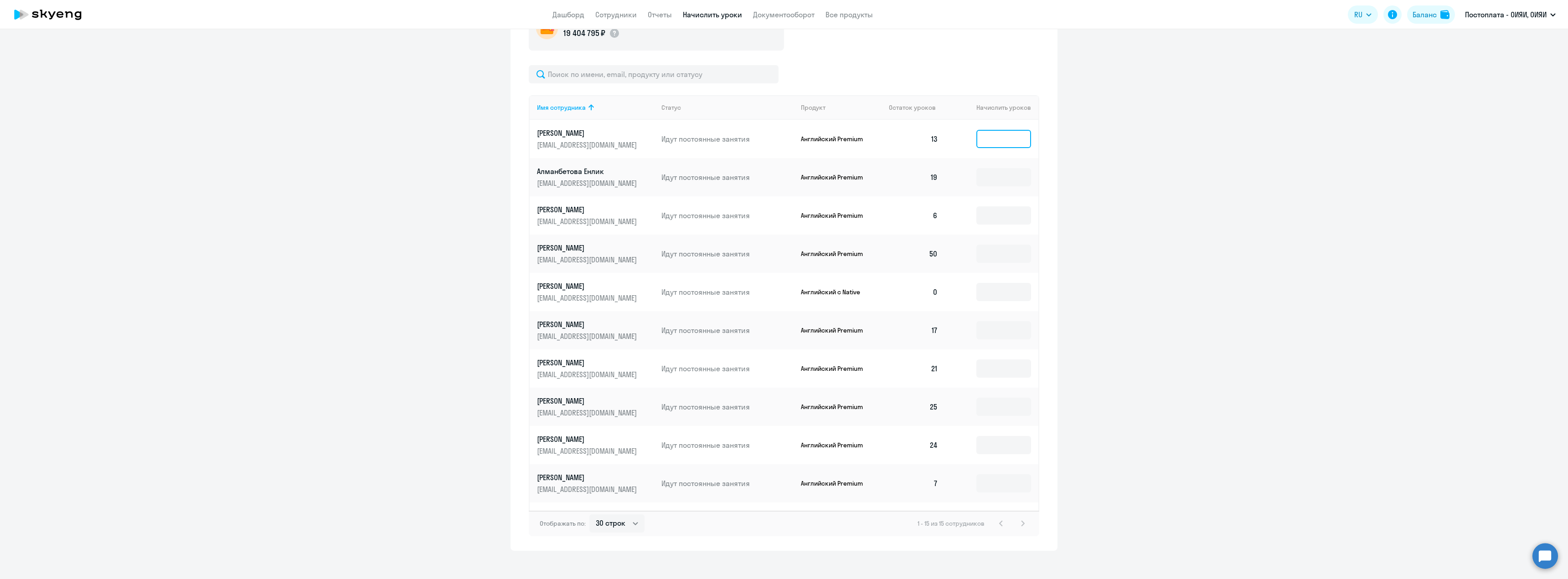
click at [1001, 140] on input at bounding box center [1004, 139] width 55 height 18
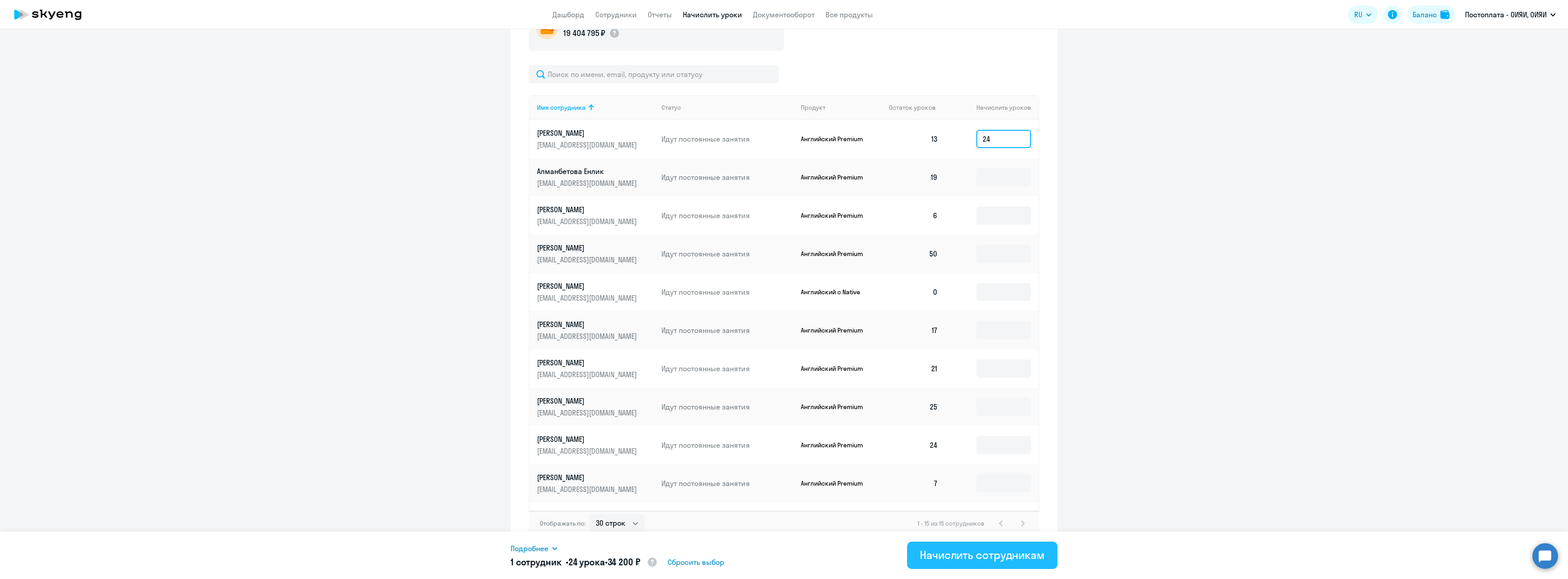
type input "24"
click at [1004, 558] on div "Начислить сотрудникам" at bounding box center [982, 555] width 125 height 15
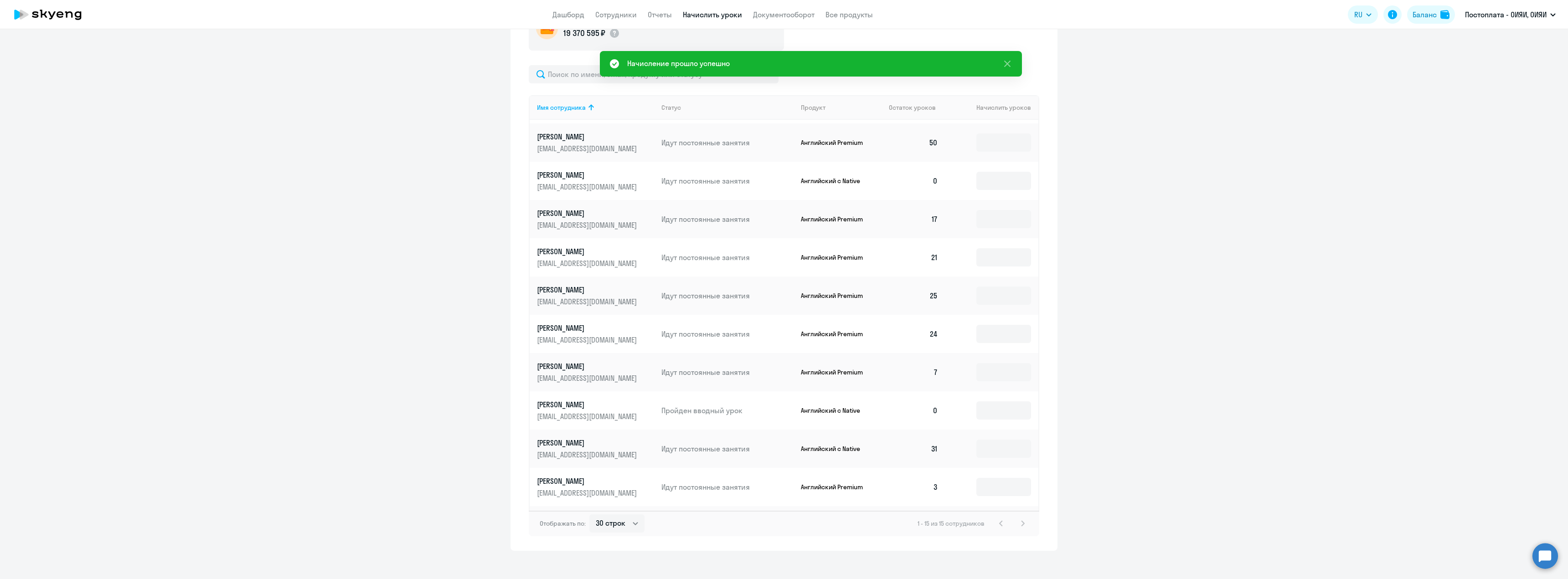
scroll to position [137, 0]
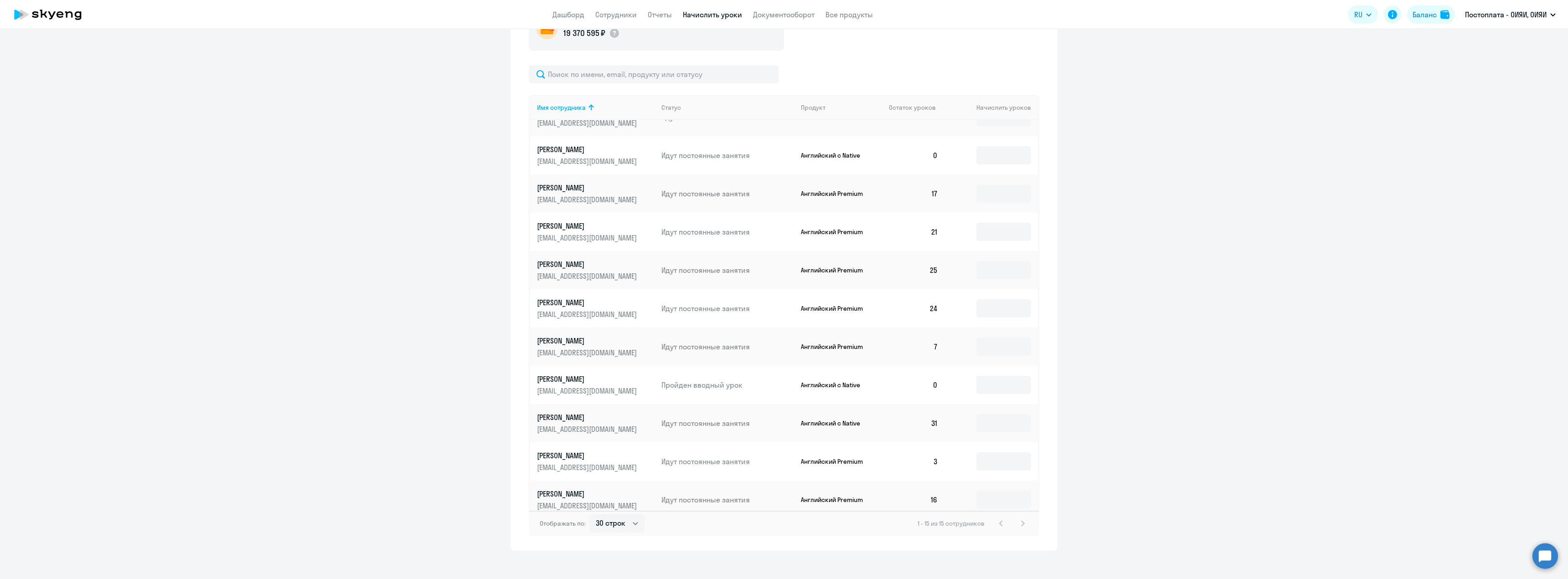
click at [934, 234] on td "21" at bounding box center [913, 232] width 64 height 38
click at [928, 235] on td "21" at bounding box center [913, 232] width 64 height 38
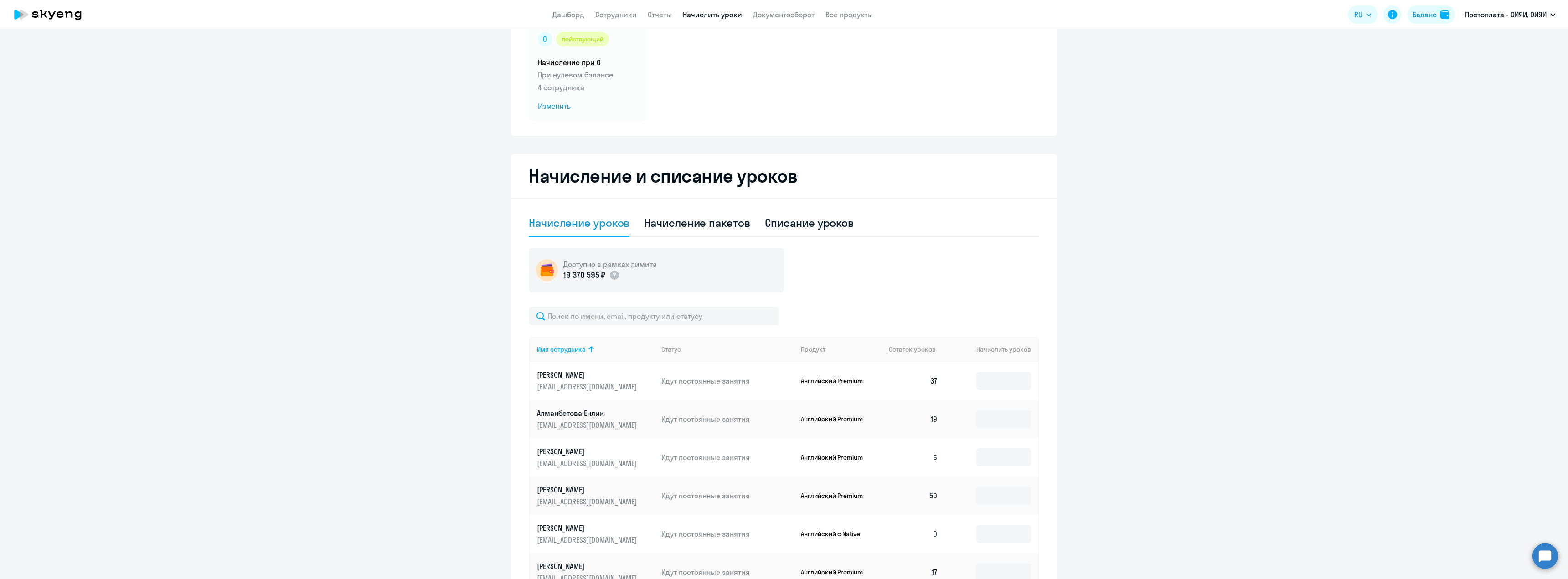
scroll to position [0, 0]
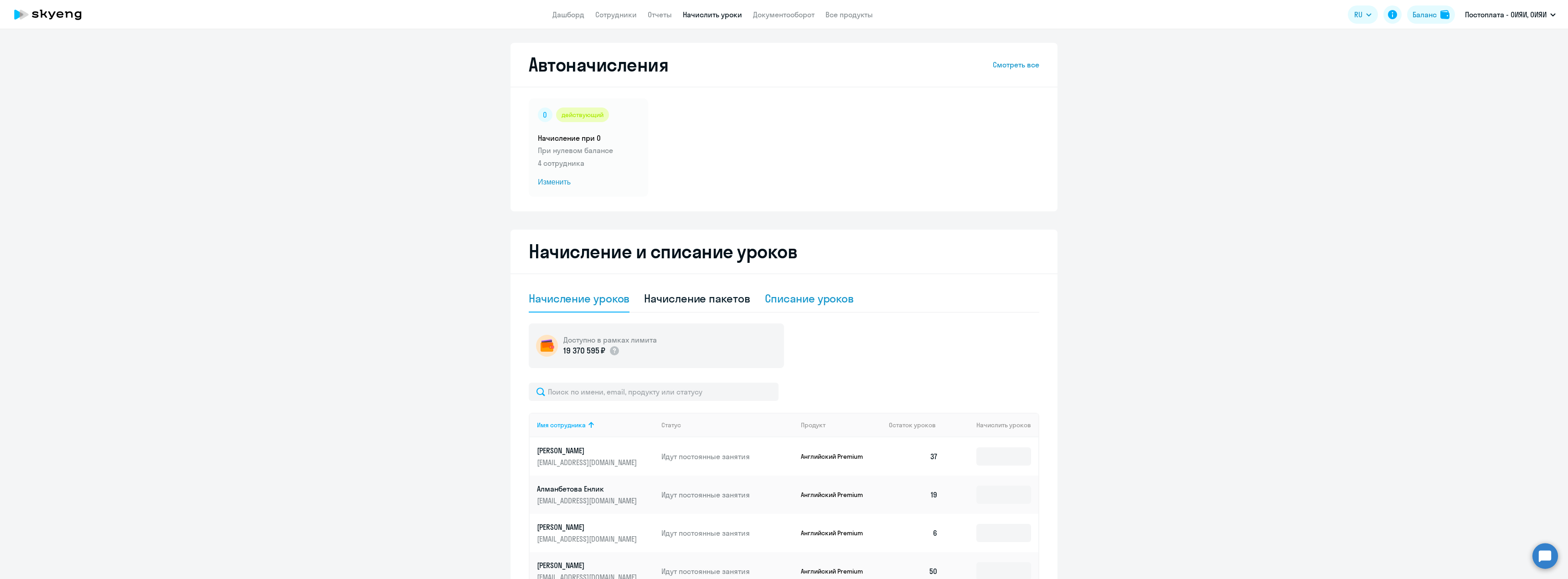
click at [794, 298] on div "Списание уроков" at bounding box center [810, 299] width 89 height 15
select select "10"
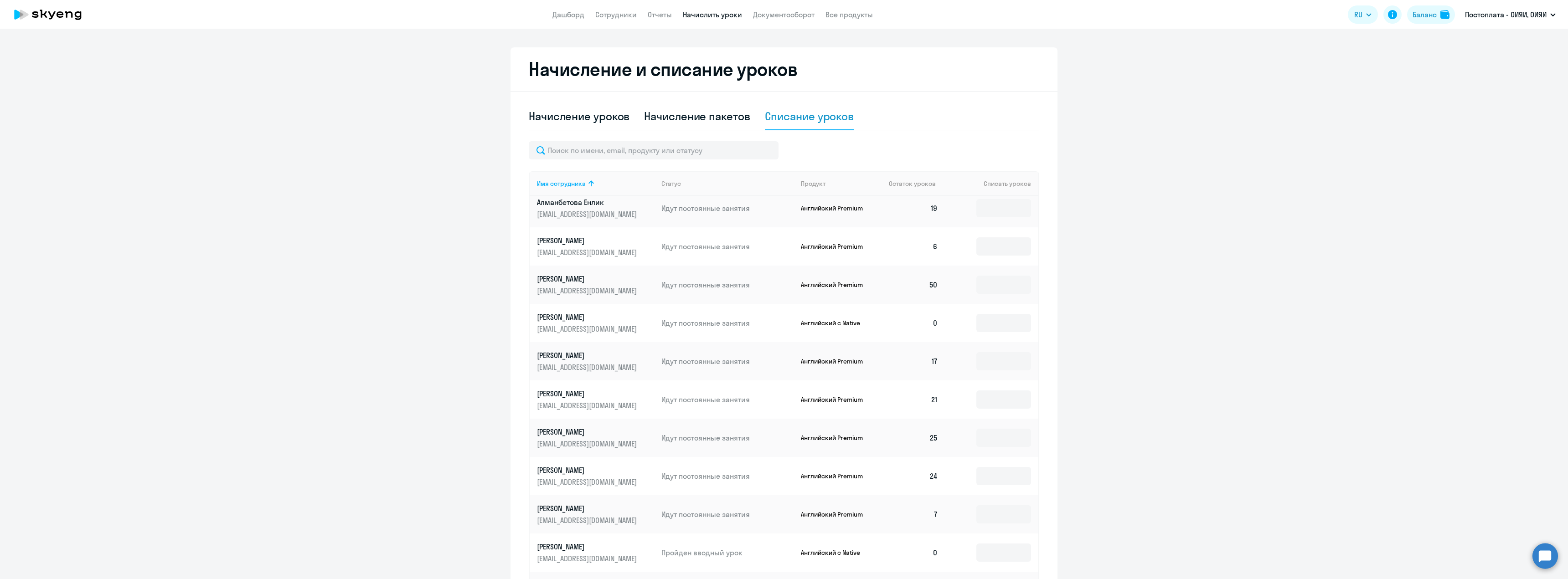
scroll to position [46, 0]
click at [995, 395] on input at bounding box center [1004, 399] width 55 height 18
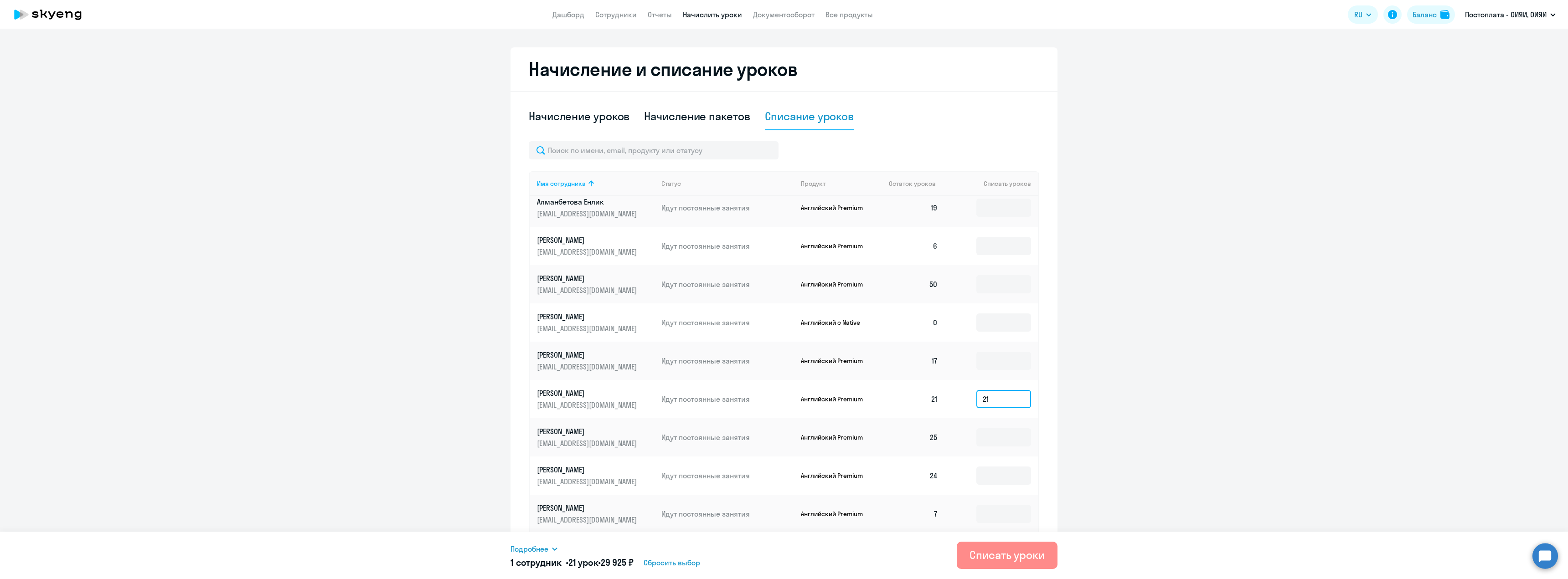
type input "21"
click at [1003, 556] on div "Списать уроки" at bounding box center [1007, 555] width 75 height 15
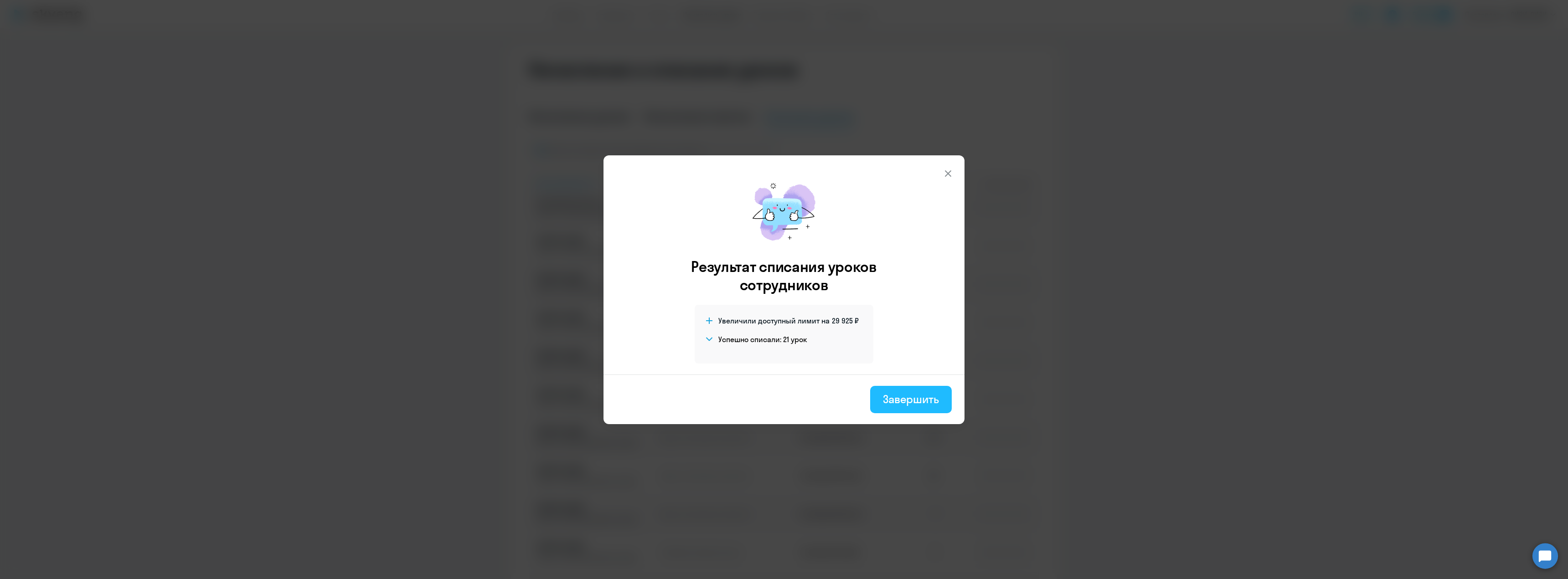
click at [926, 401] on div "Завершить" at bounding box center [911, 399] width 56 height 15
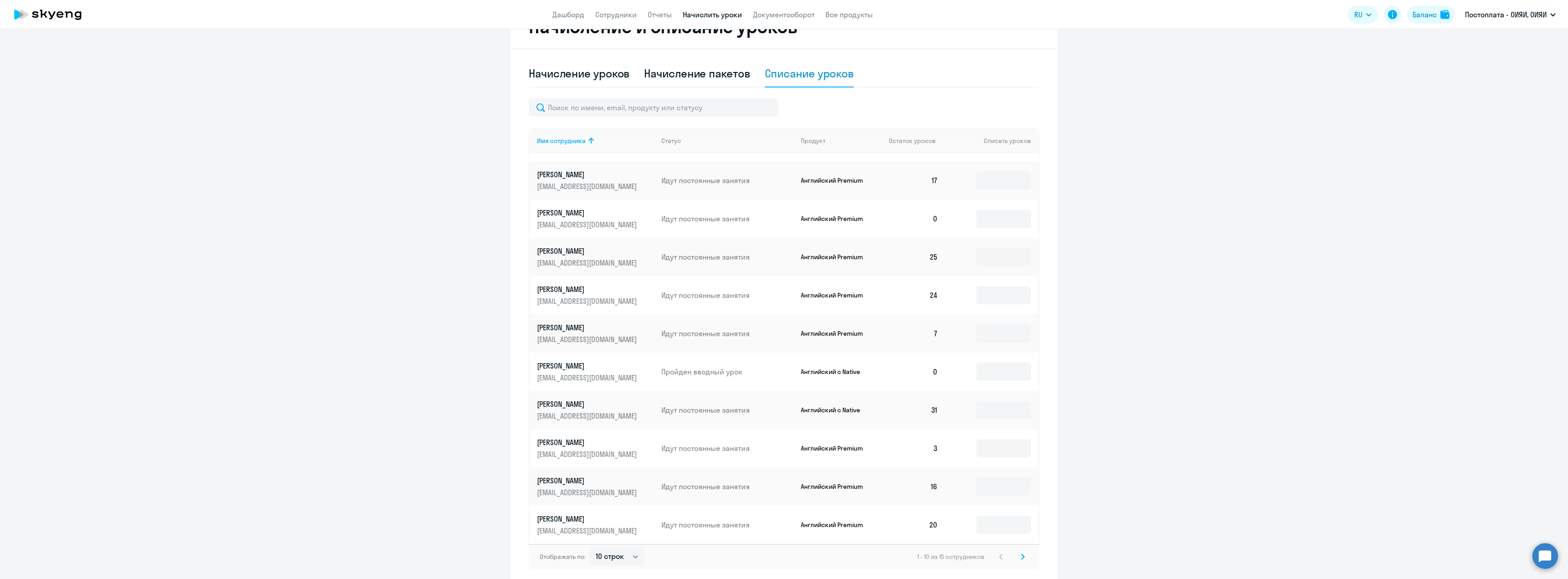
scroll to position [266, 0]
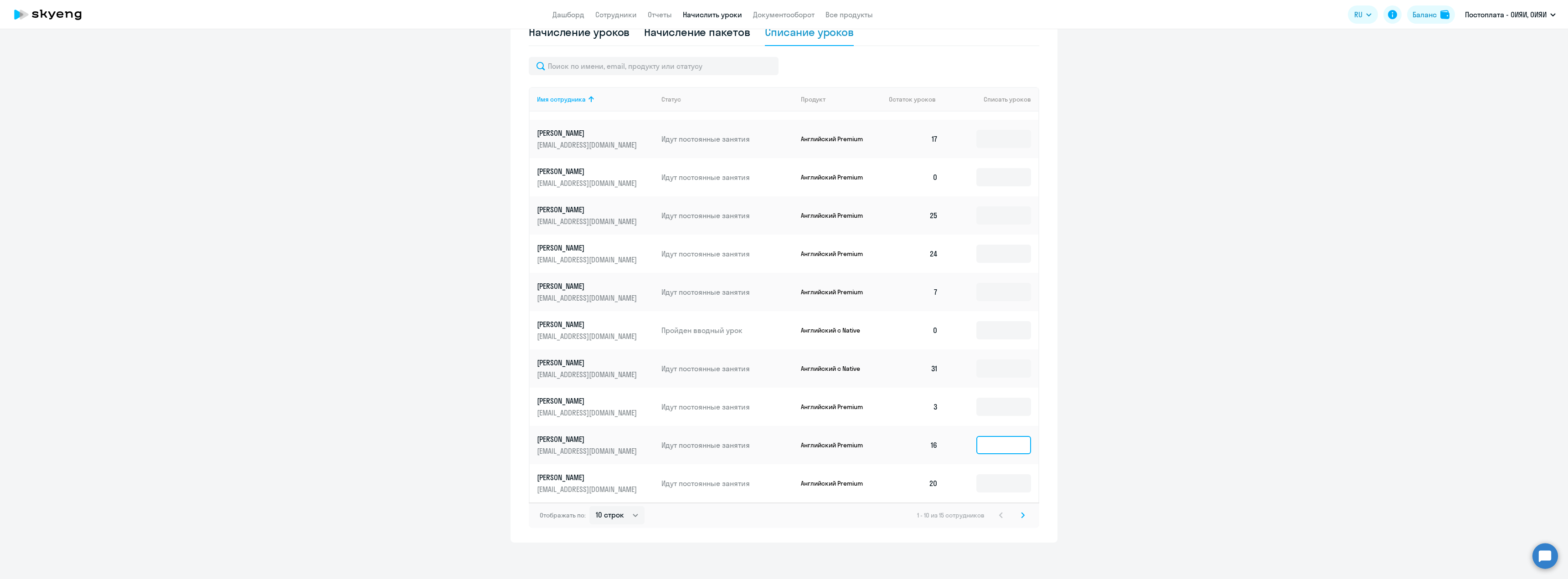
click at [976, 445] on input at bounding box center [1004, 445] width 55 height 18
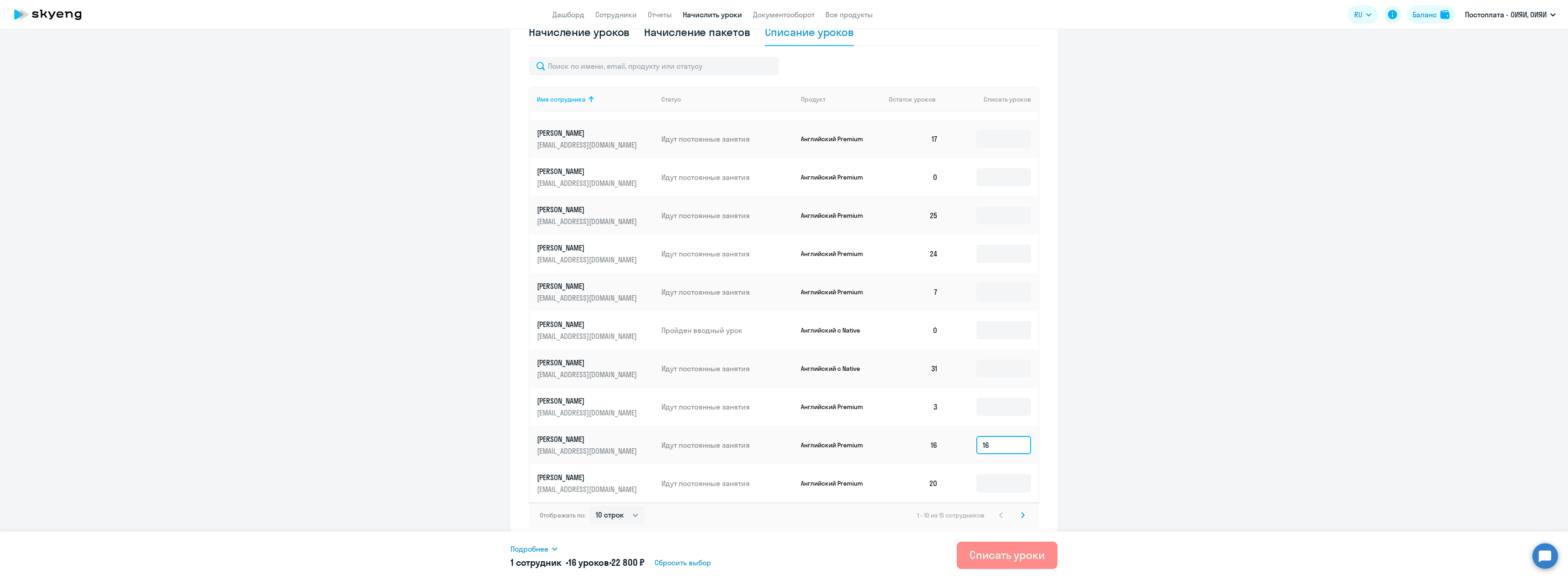
type input "16"
click at [1005, 550] on div "Списать уроки" at bounding box center [1007, 555] width 75 height 15
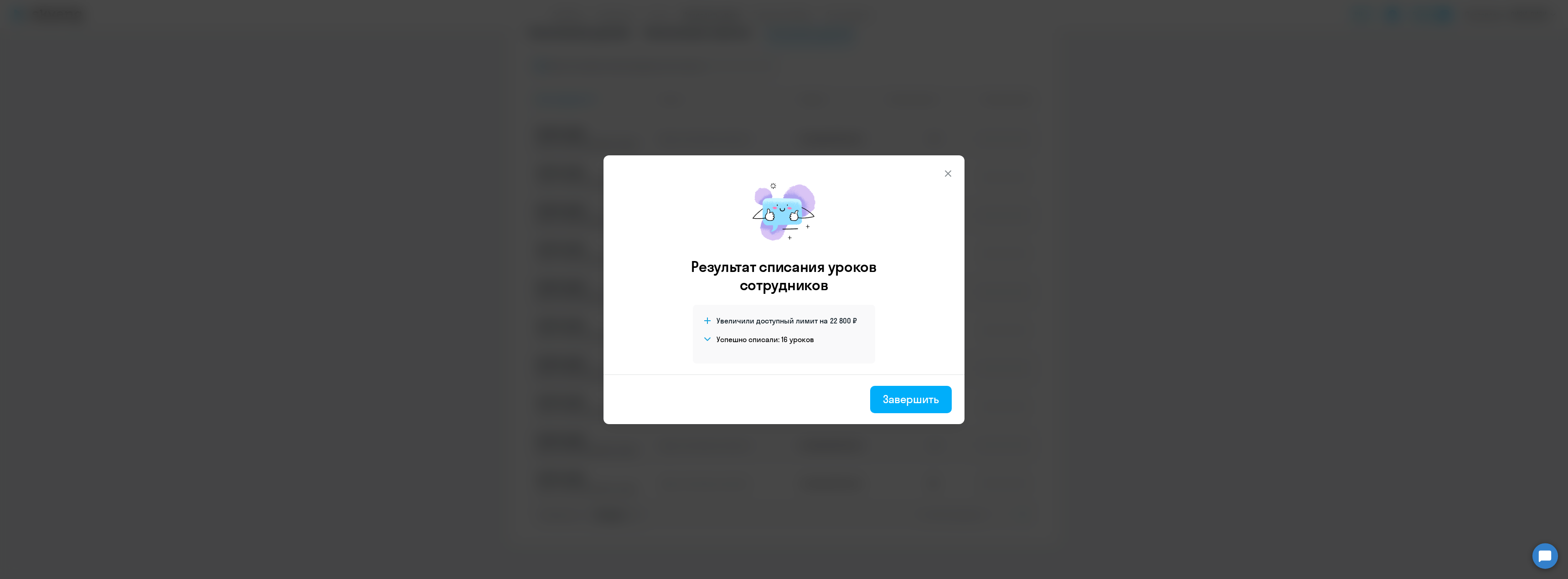
click at [895, 396] on div "Завершить" at bounding box center [911, 399] width 56 height 15
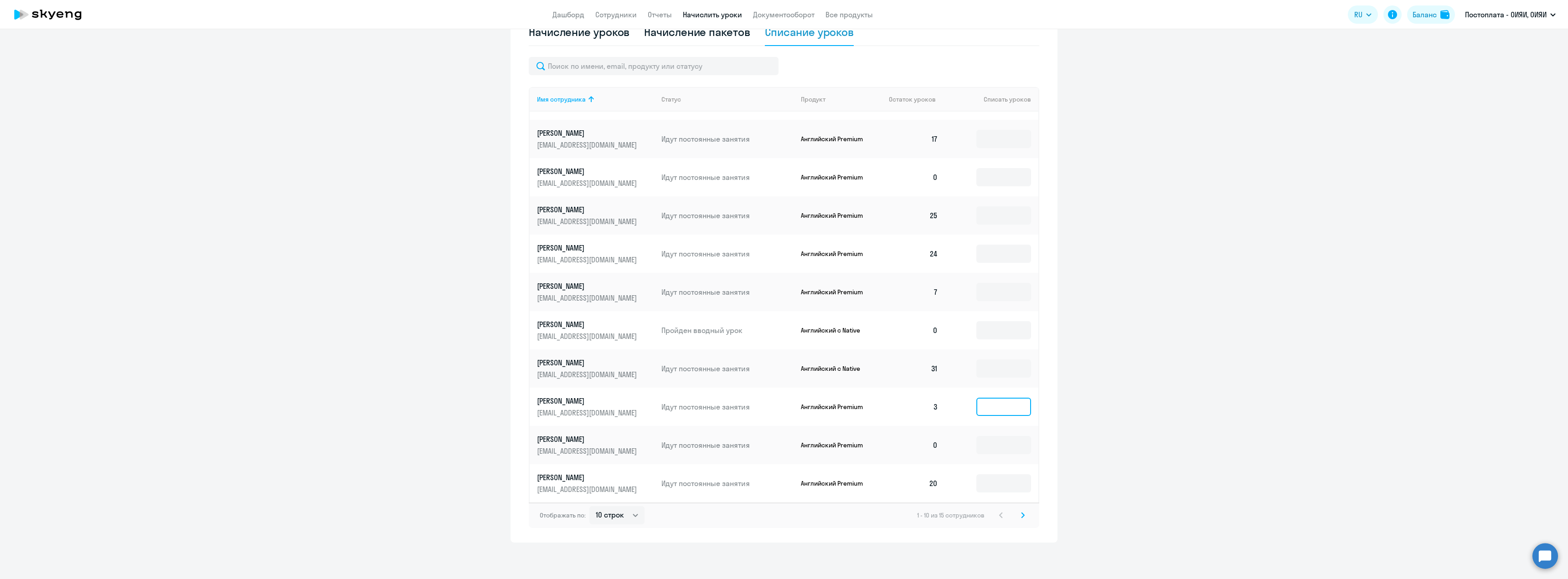
drag, startPoint x: 969, startPoint y: 409, endPoint x: 989, endPoint y: 412, distance: 20.2
click at [976, 409] on input at bounding box center [1004, 407] width 55 height 18
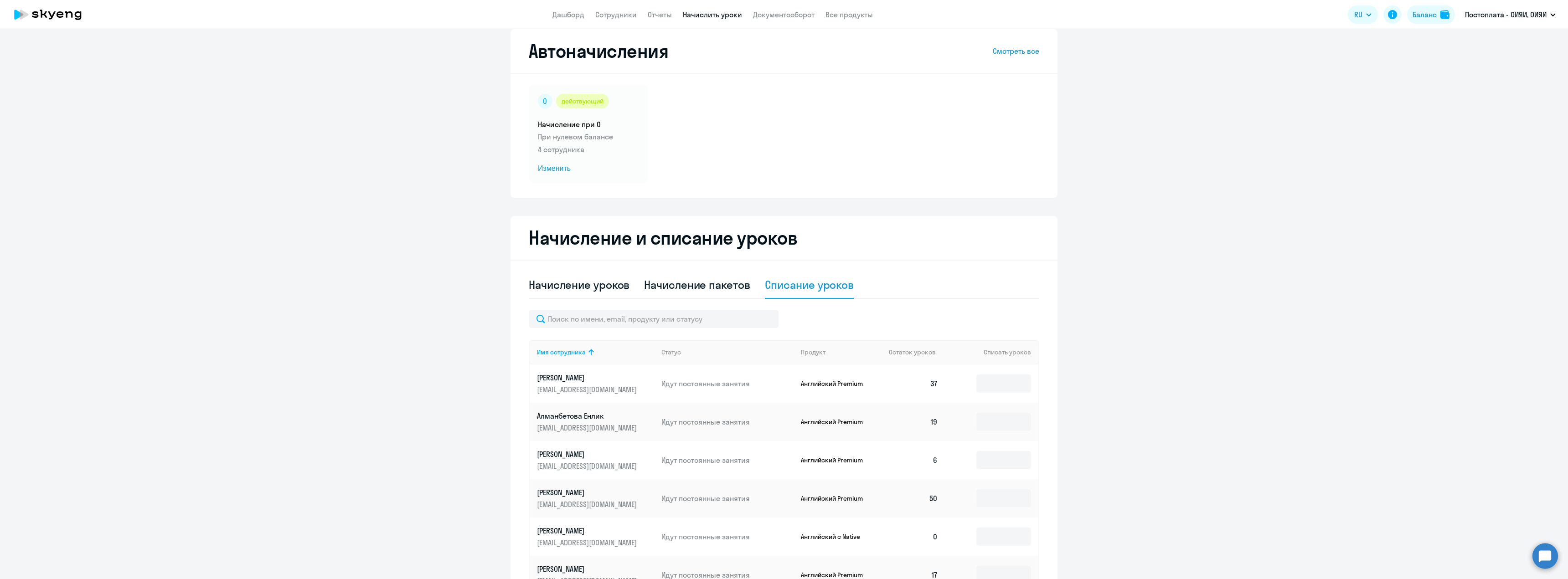
scroll to position [0, 0]
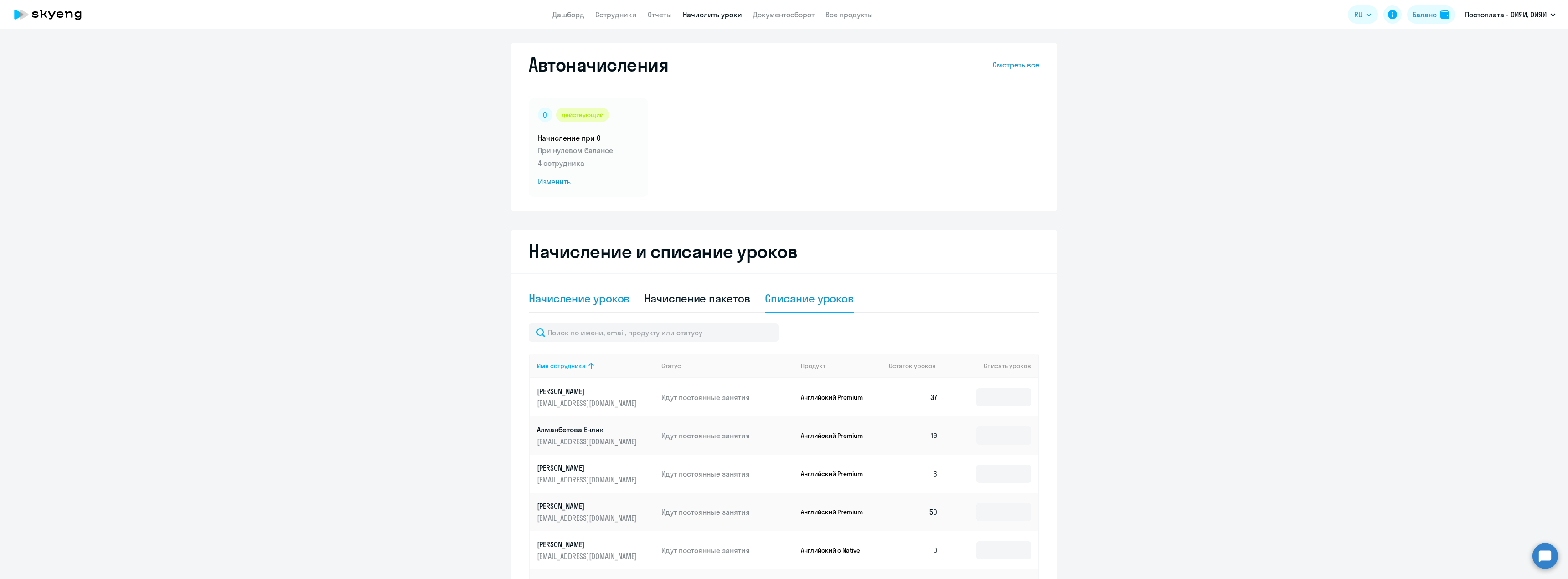
click at [590, 293] on div "Начисление уроков" at bounding box center [579, 299] width 100 height 15
select select "10"
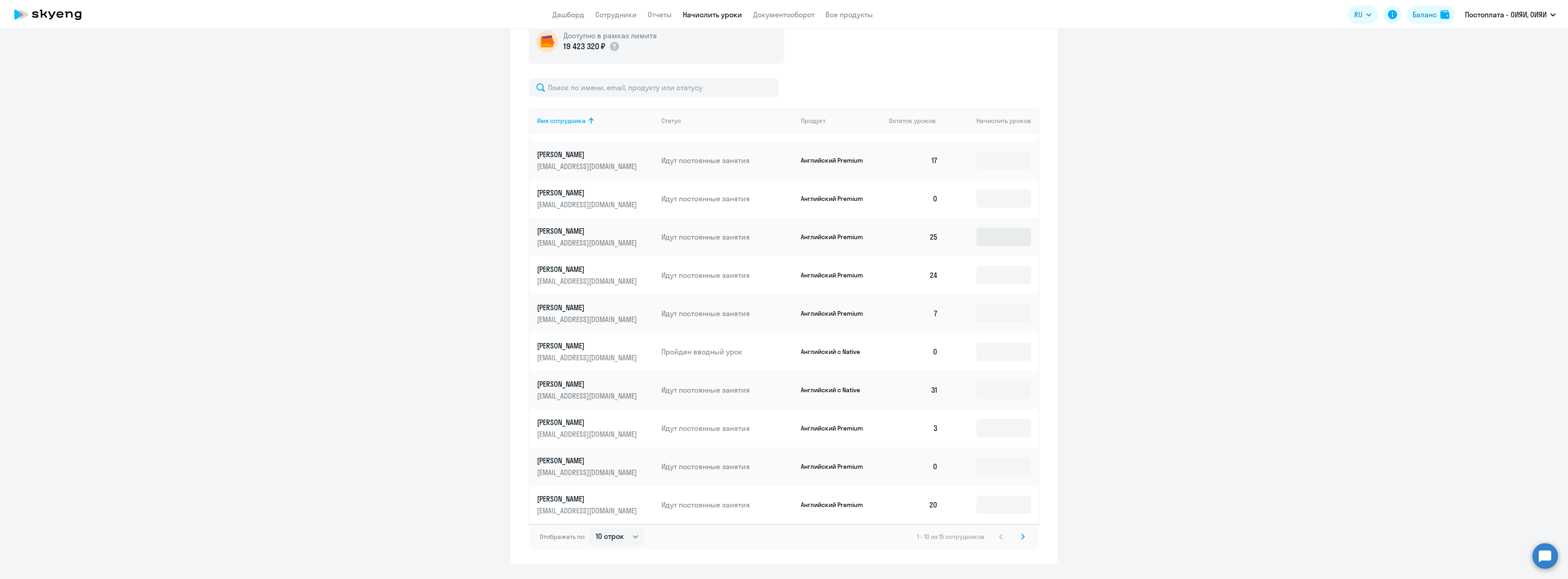
scroll to position [325, 0]
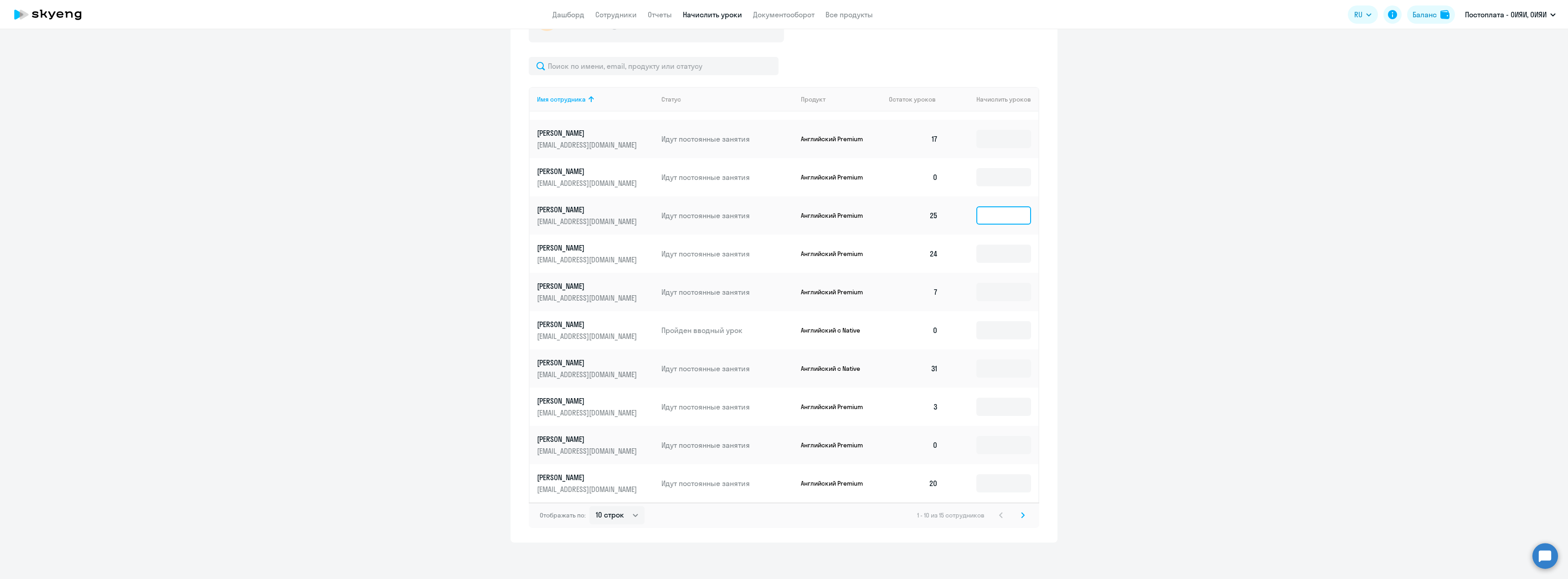
click at [995, 217] on input at bounding box center [1004, 215] width 55 height 18
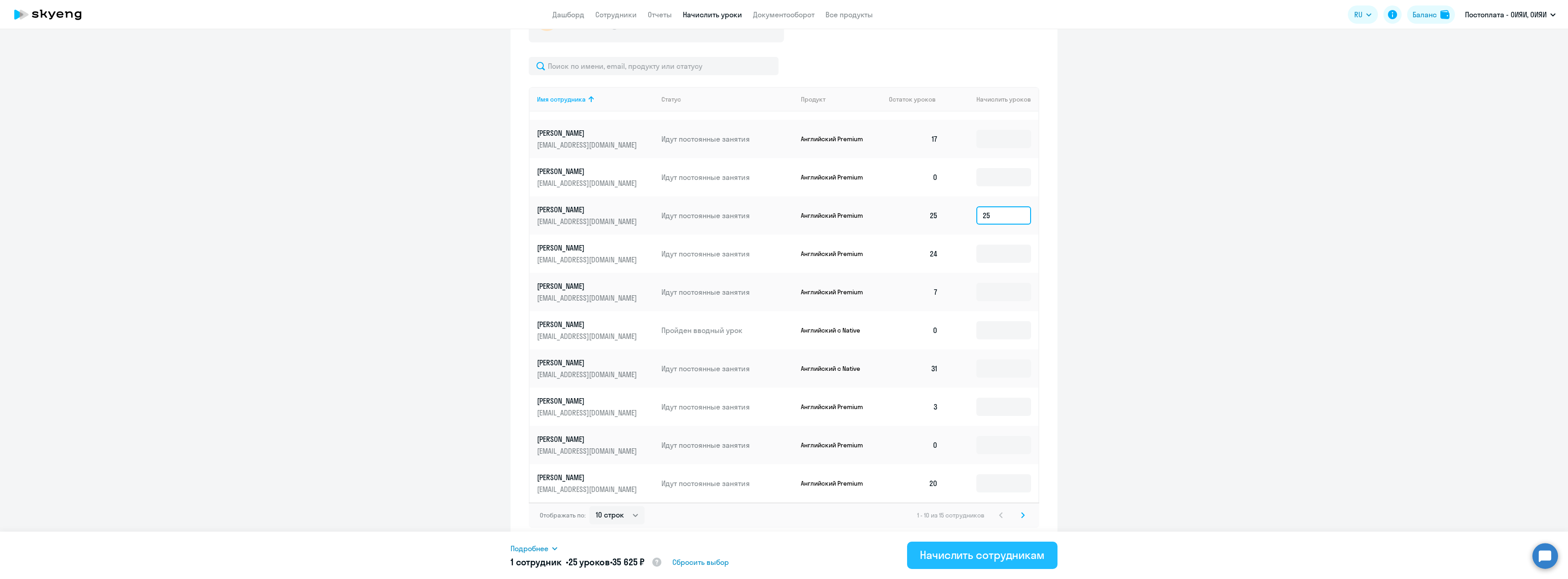
type input "25"
click at [955, 548] on div "Начислить сотрудникам" at bounding box center [982, 555] width 125 height 15
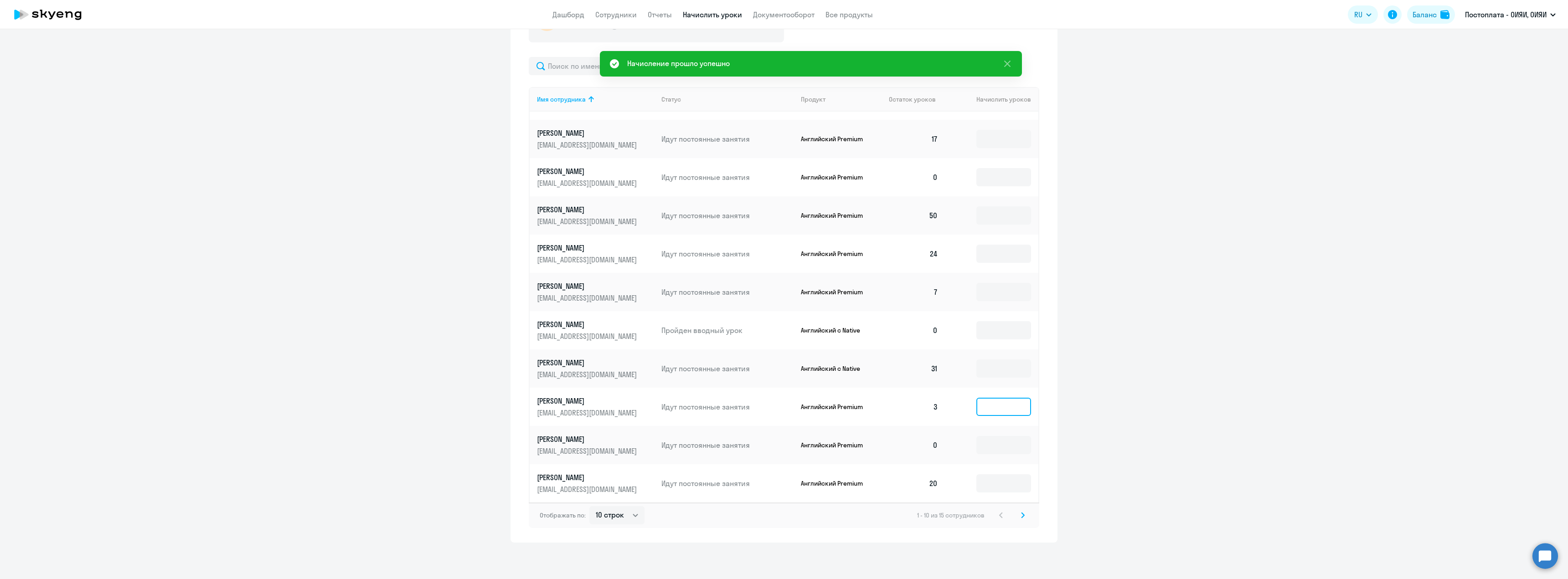
click at [976, 409] on input at bounding box center [1004, 407] width 55 height 18
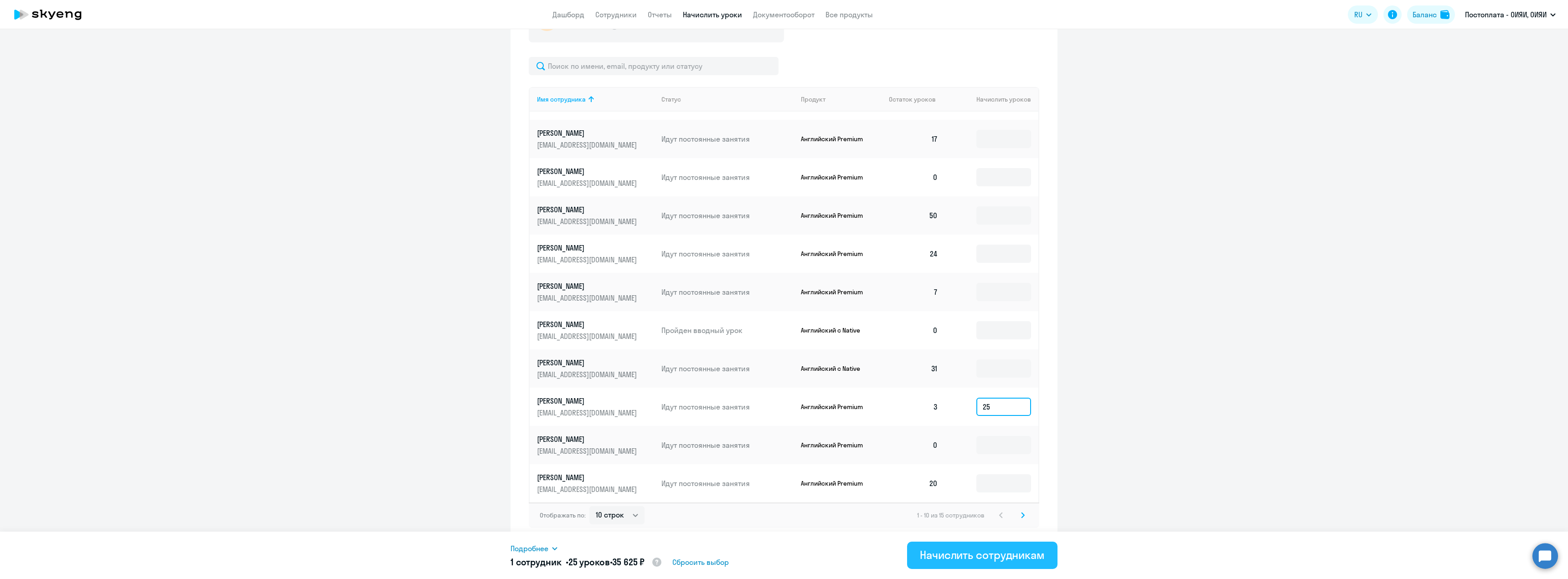
type input "25"
click at [997, 556] on div "Начислить сотрудникам" at bounding box center [982, 555] width 125 height 15
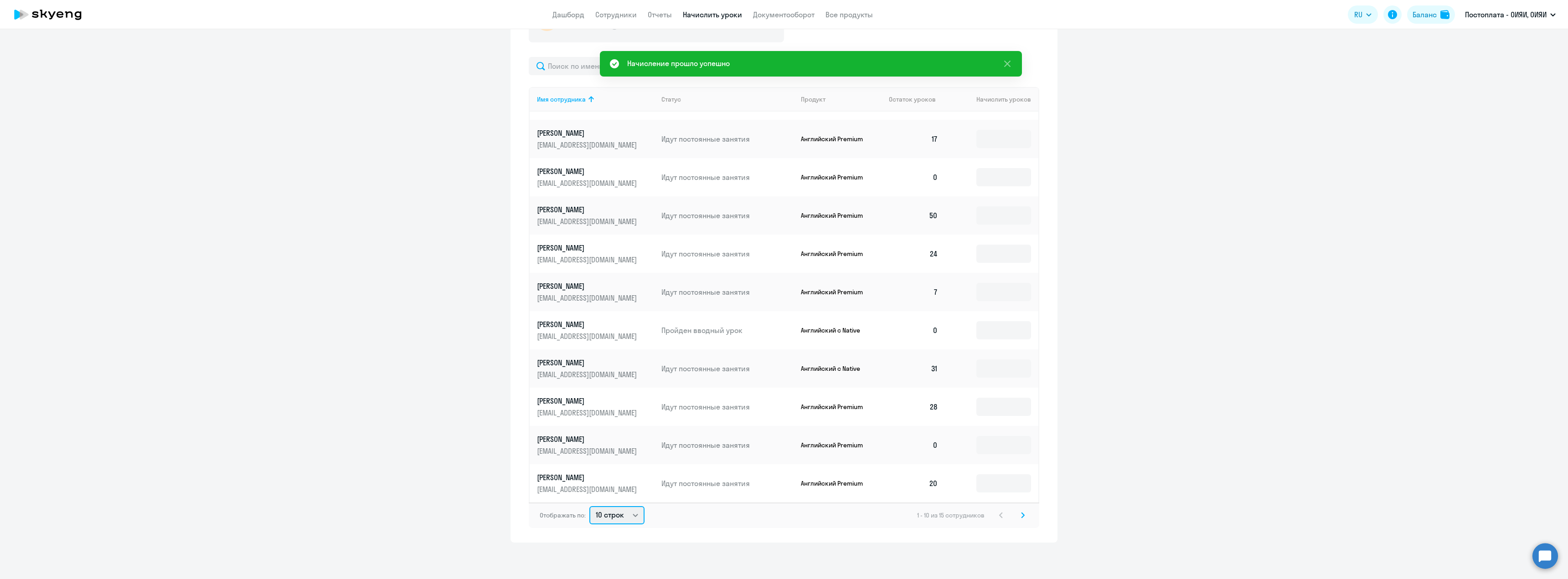
click at [633, 517] on select "10 строк 30 строк 50 строк" at bounding box center [617, 515] width 55 height 18
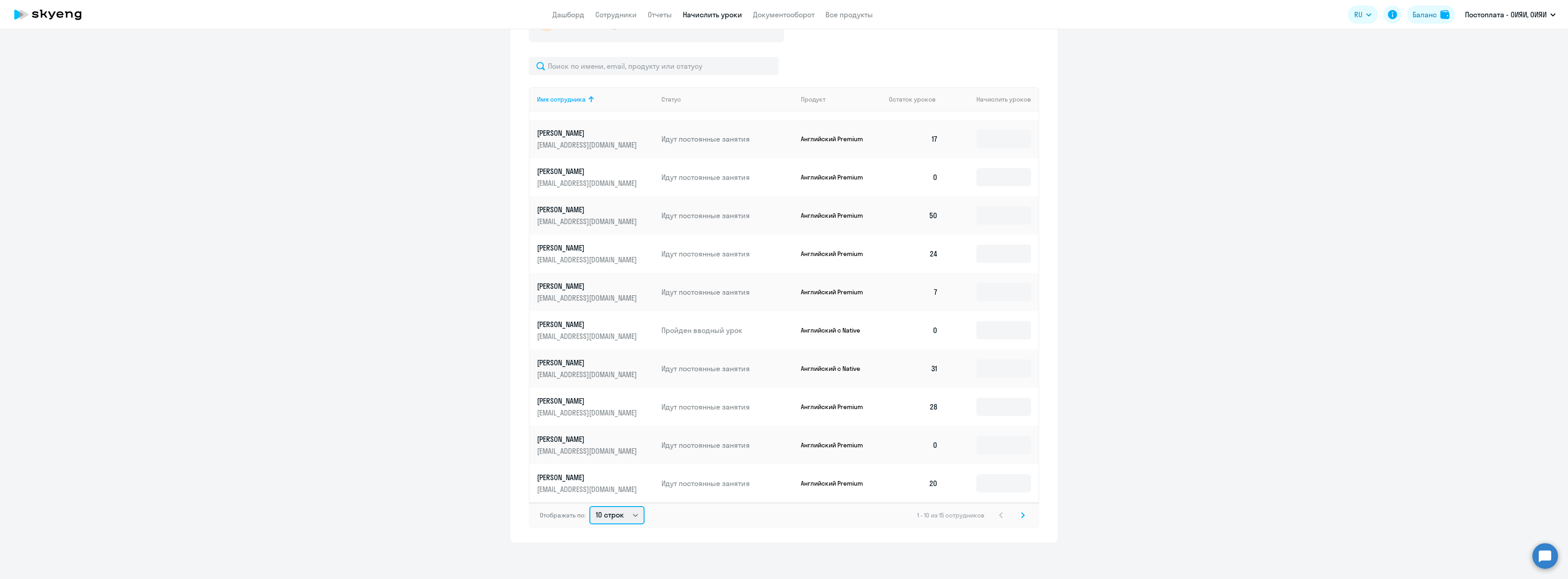
select select "30"
click at [589, 506] on select "10 строк 30 строк 50 строк" at bounding box center [617, 515] width 55 height 18
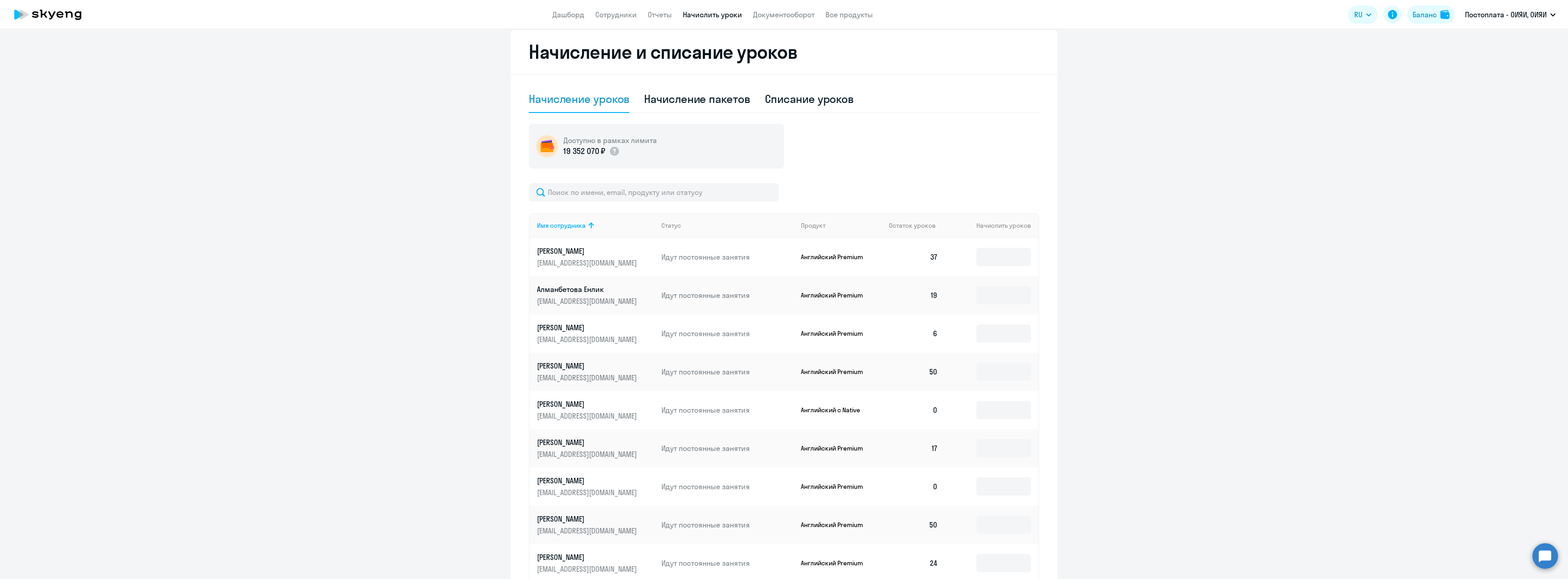
scroll to position [189, 0]
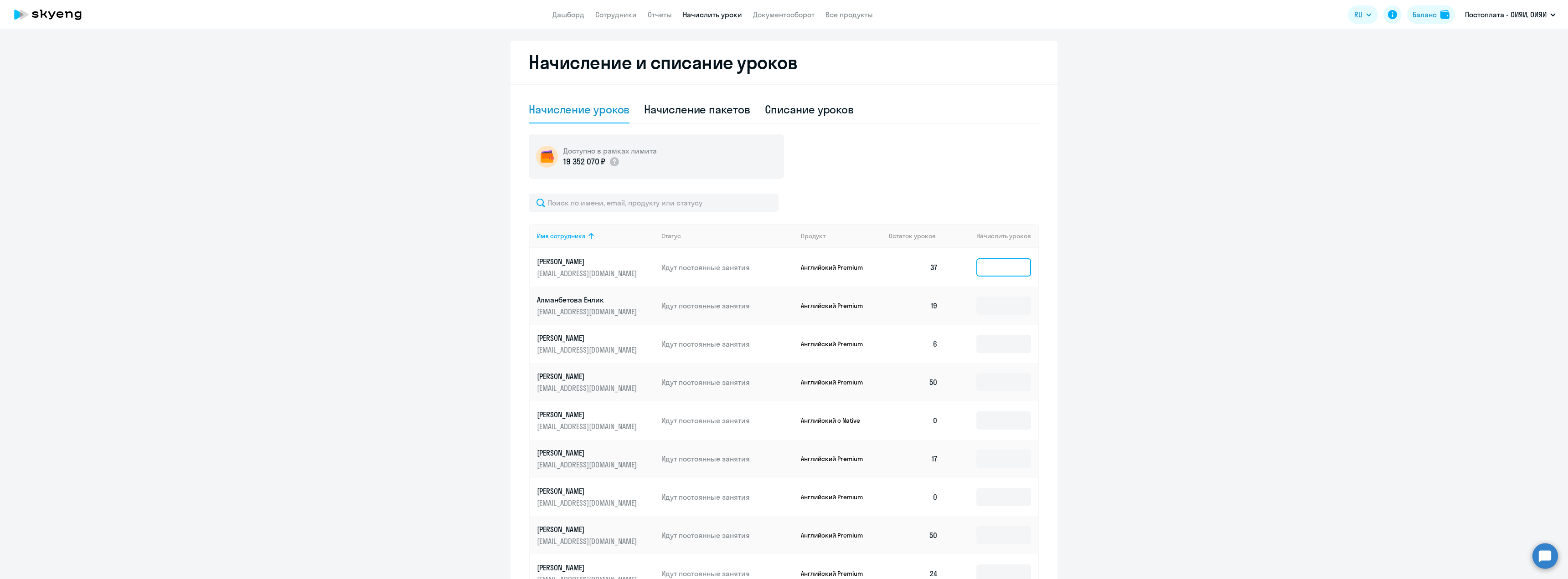
click at [997, 266] on input at bounding box center [1004, 268] width 55 height 18
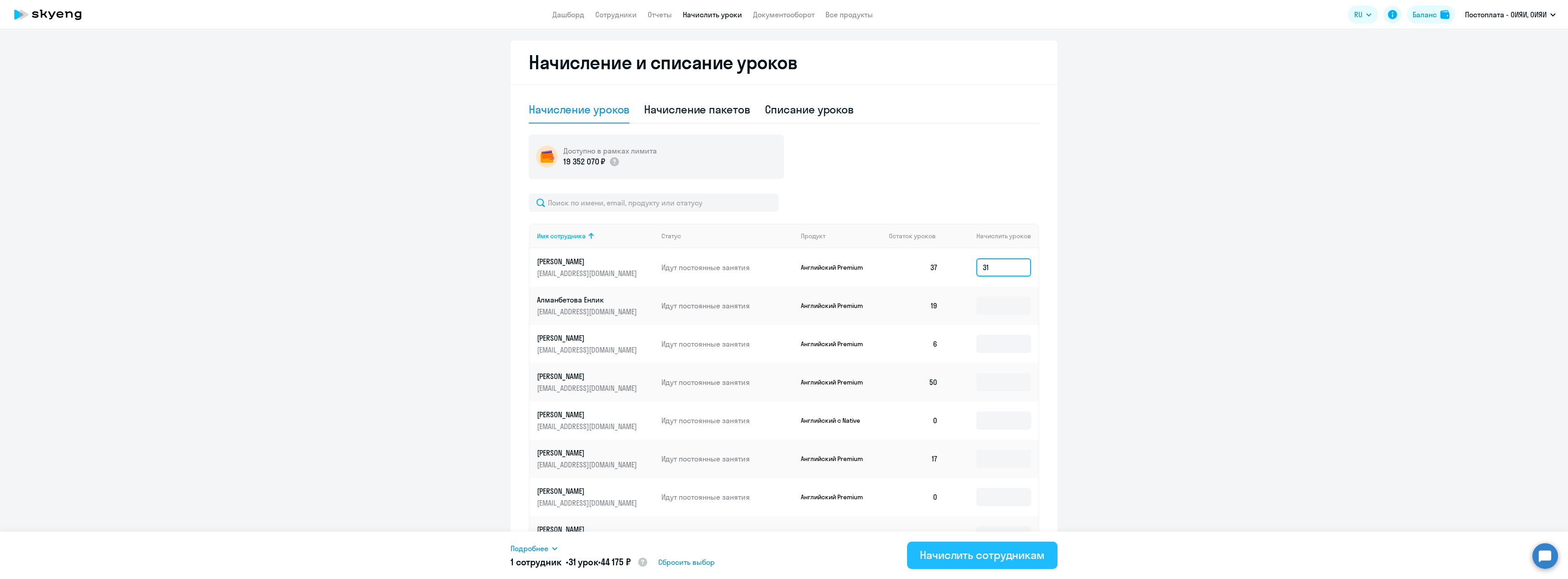
type input "31"
click at [986, 559] on div "Начислить сотрудникам" at bounding box center [982, 555] width 125 height 15
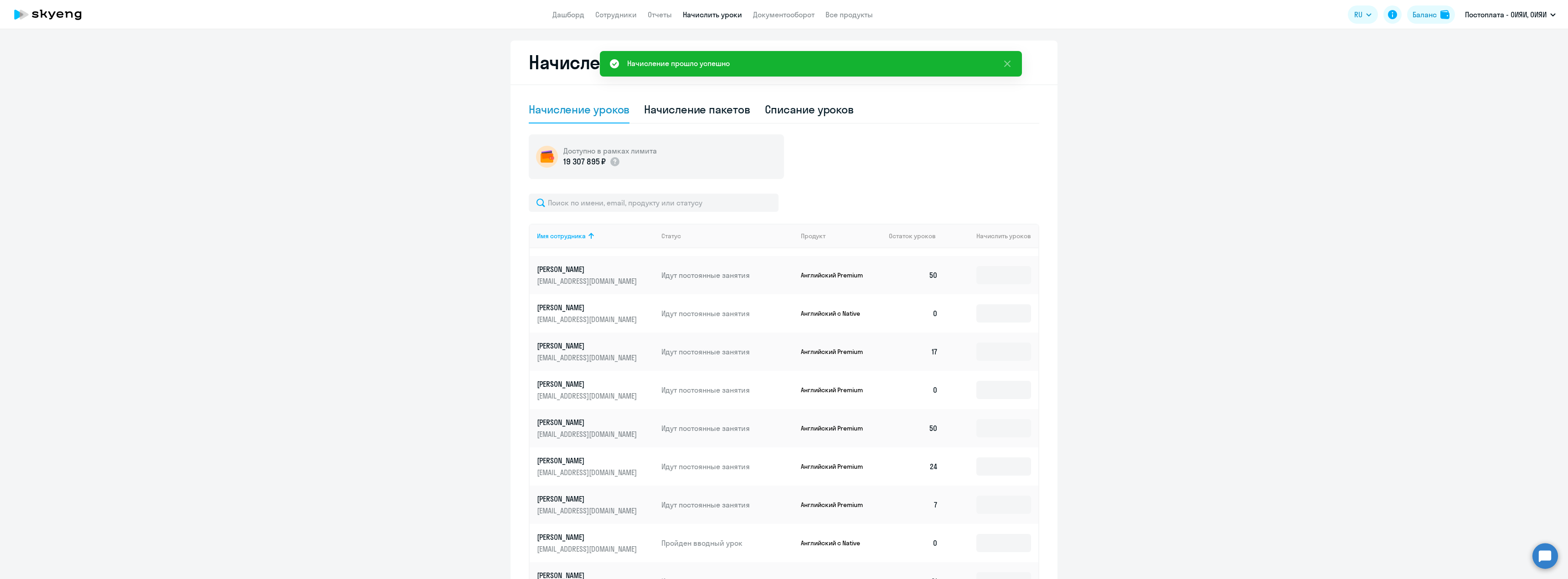
scroll to position [91, 0]
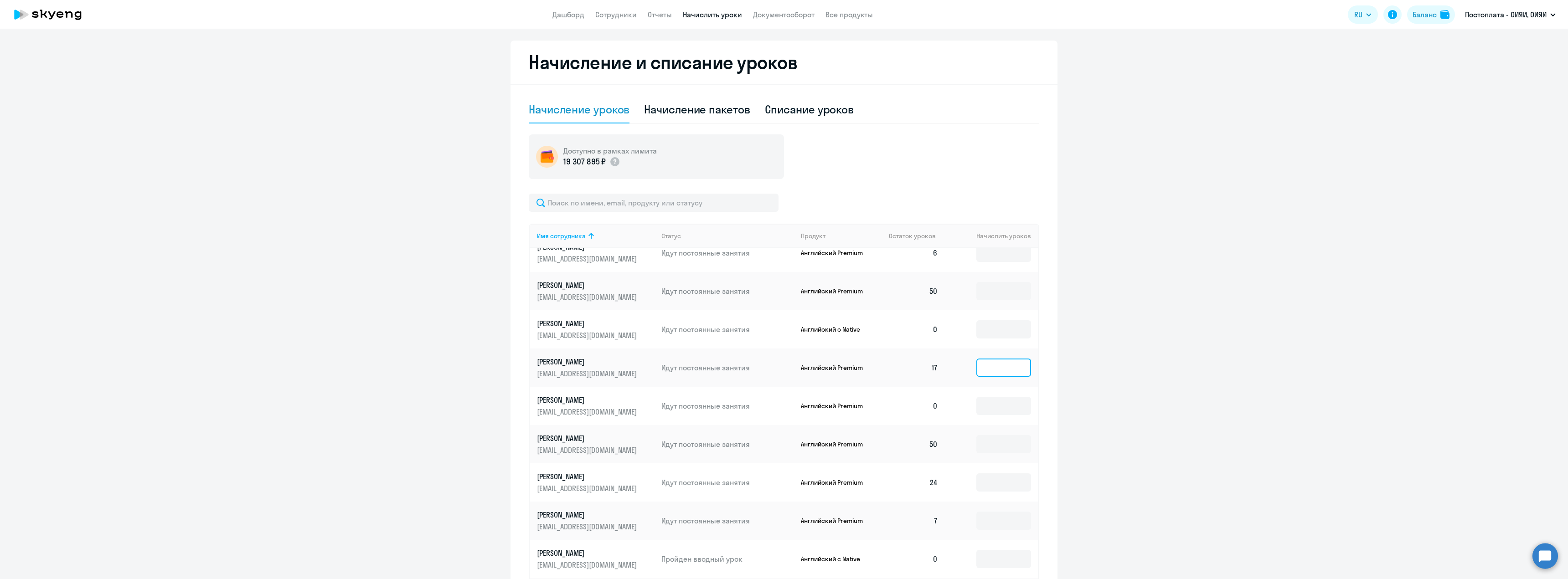
click at [989, 371] on input at bounding box center [1004, 367] width 55 height 18
click at [786, 113] on div "Списание уроков" at bounding box center [810, 109] width 89 height 15
select select "10"
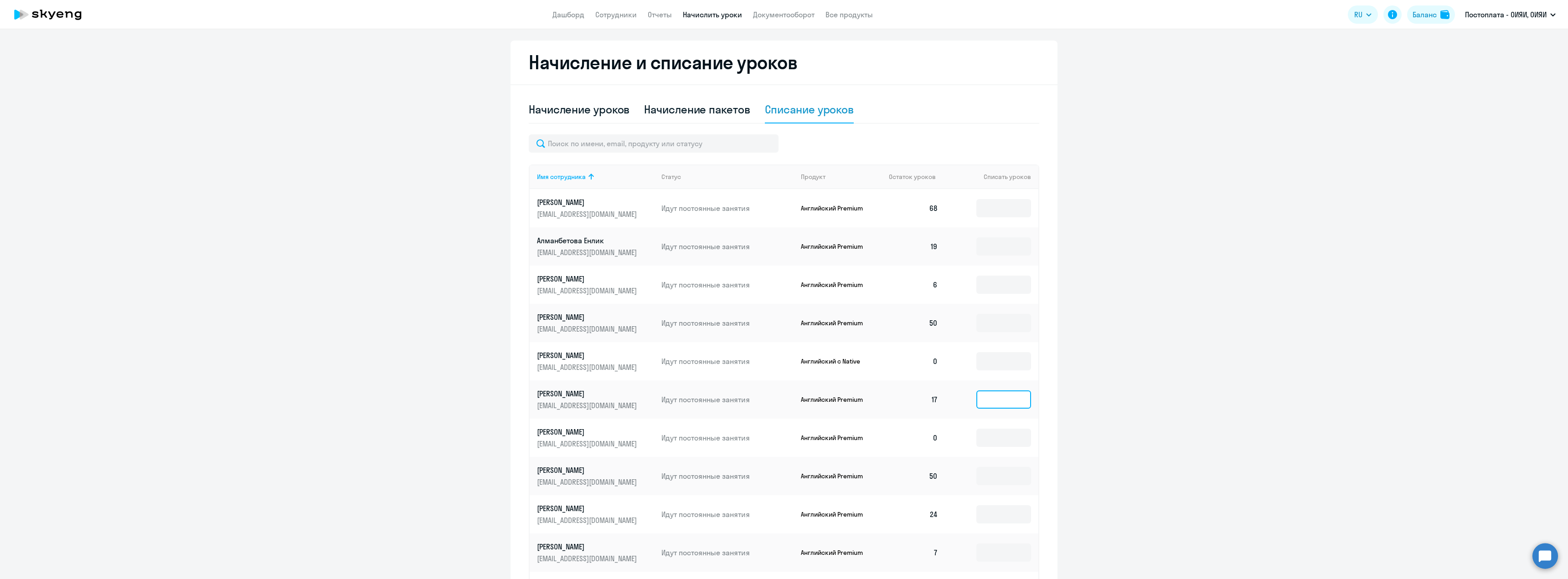
click at [993, 397] on input at bounding box center [1004, 400] width 55 height 18
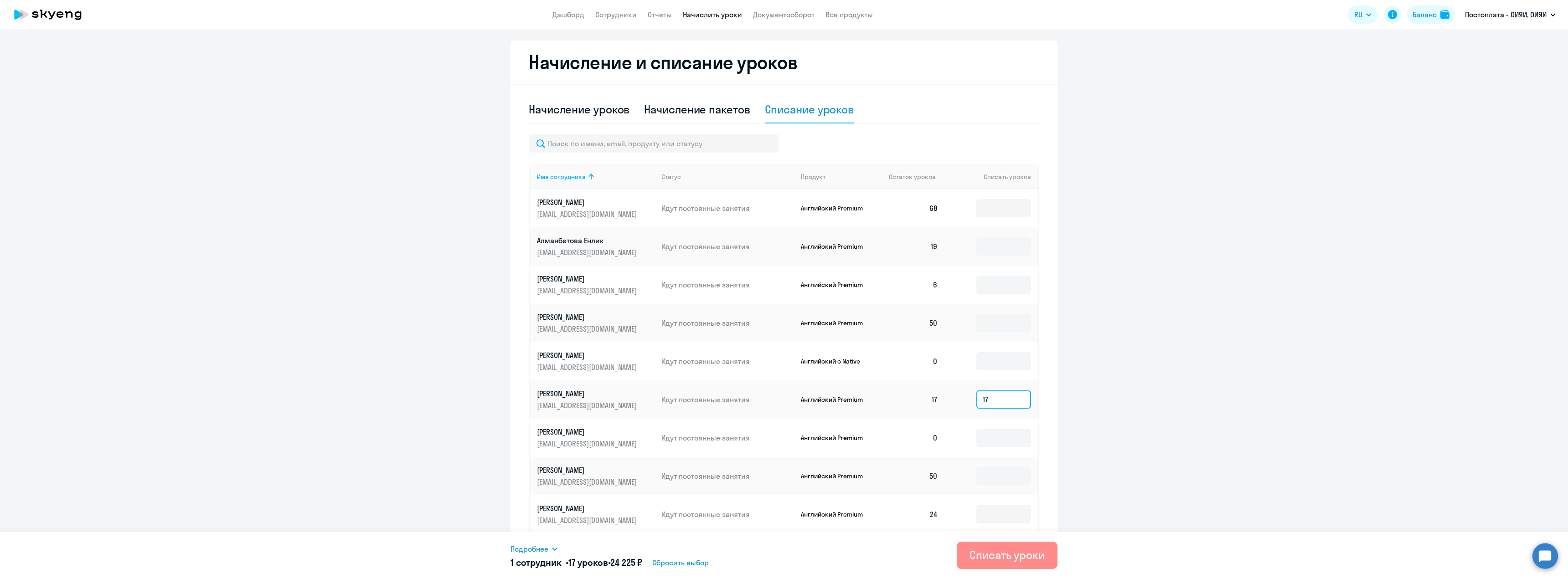
type input "17"
click at [998, 558] on div "Списать уроки" at bounding box center [1007, 555] width 75 height 15
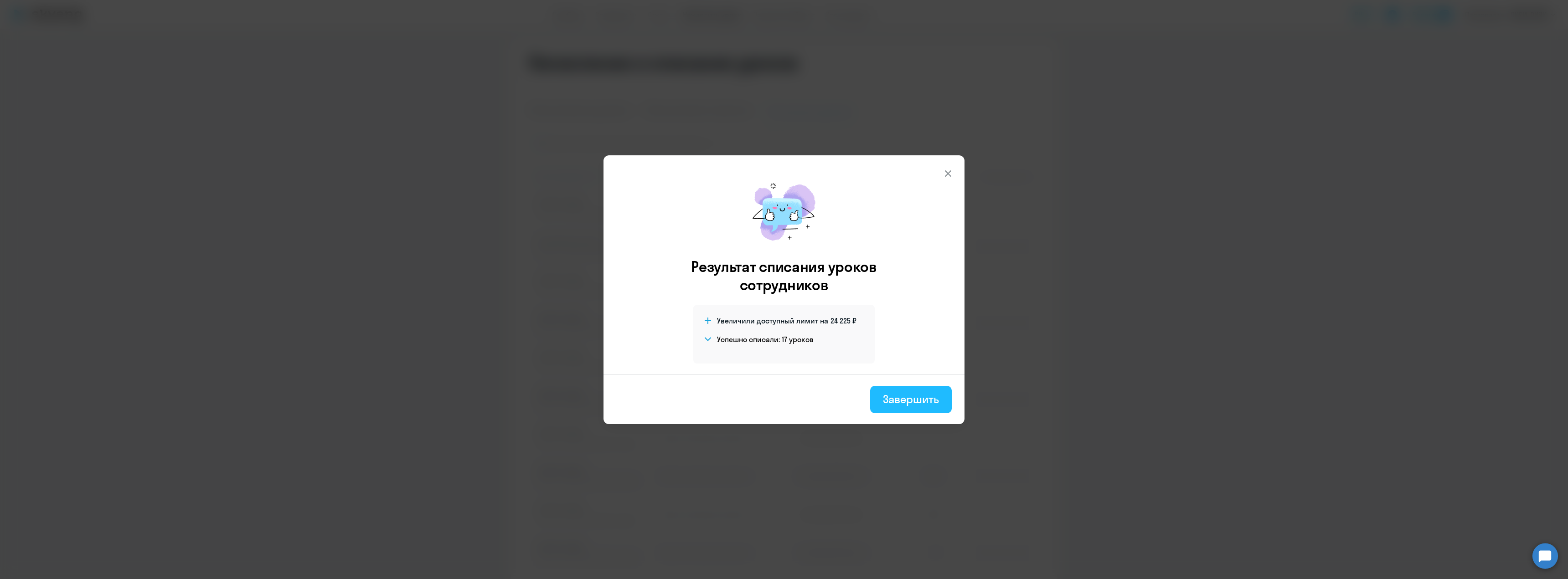
click at [937, 403] on div "Завершить" at bounding box center [911, 399] width 56 height 15
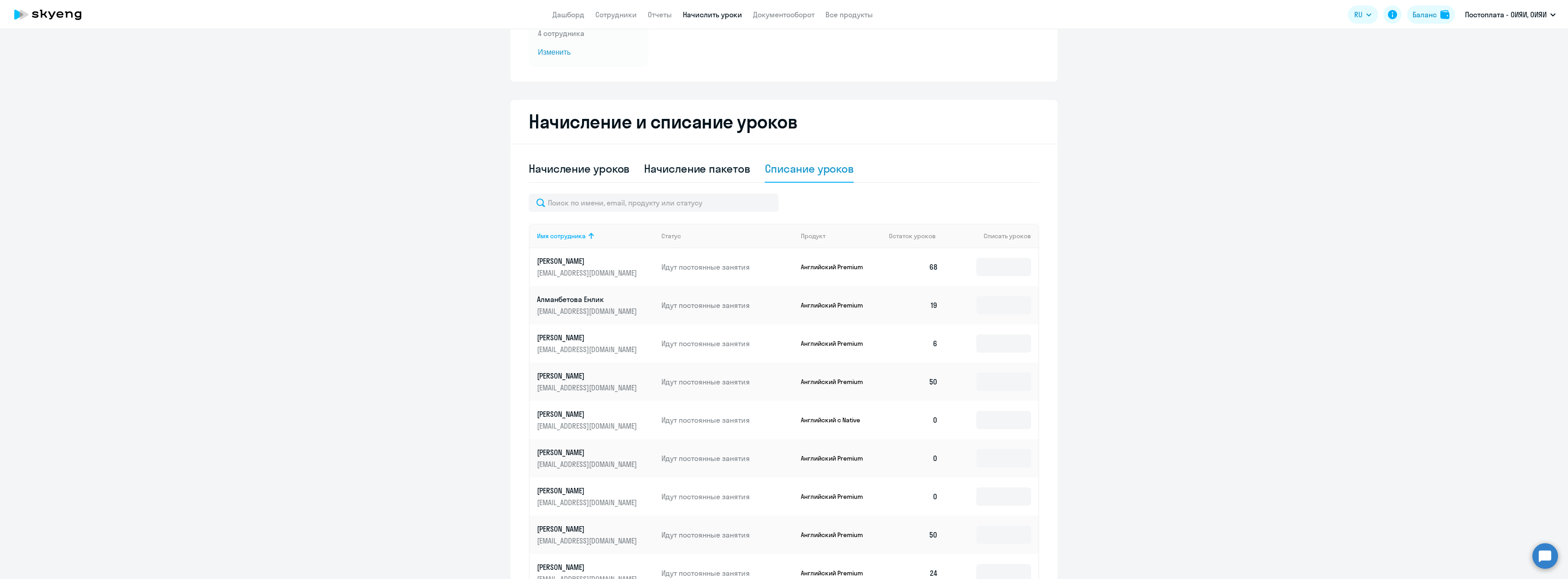
scroll to position [0, 0]
click at [1111, 391] on ng-component "Автоначисления Смотреть все действующий Начисление при 0 При нулевом балансе 4 …" at bounding box center [784, 296] width 1568 height 766
